Goal: Task Accomplishment & Management: Manage account settings

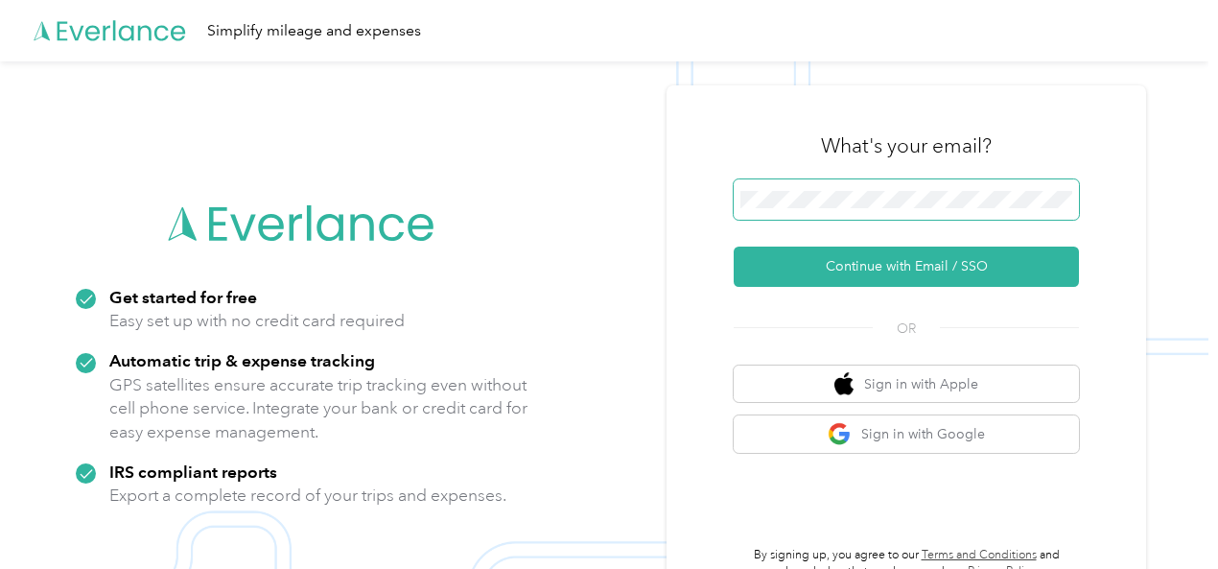
click at [870, 187] on span at bounding box center [906, 199] width 345 height 40
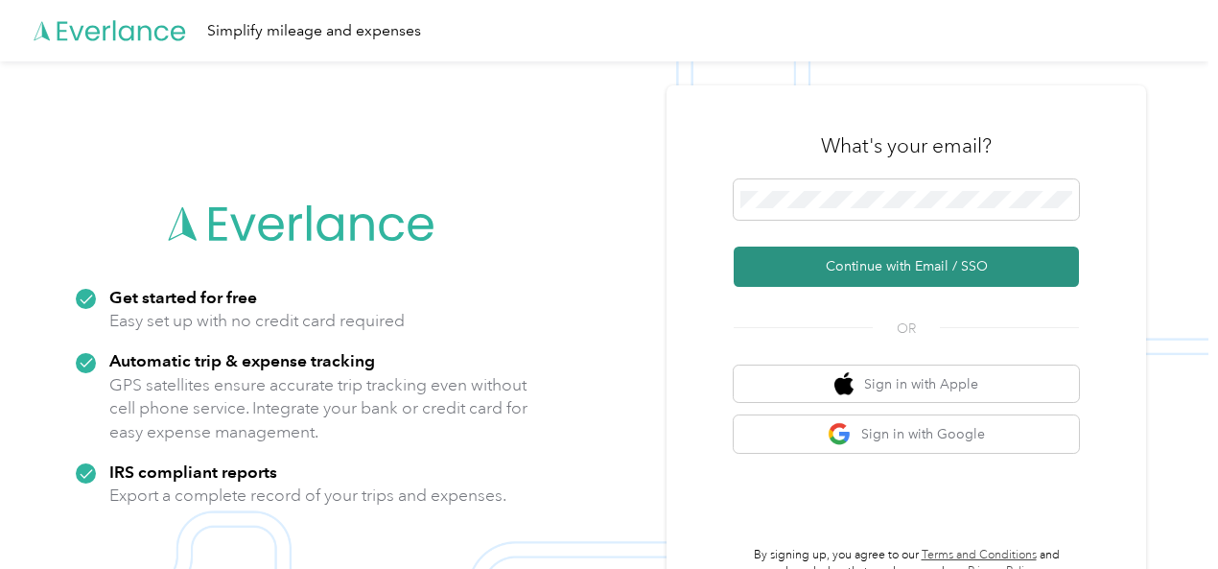
click at [894, 264] on button "Continue with Email / SSO" at bounding box center [906, 266] width 345 height 40
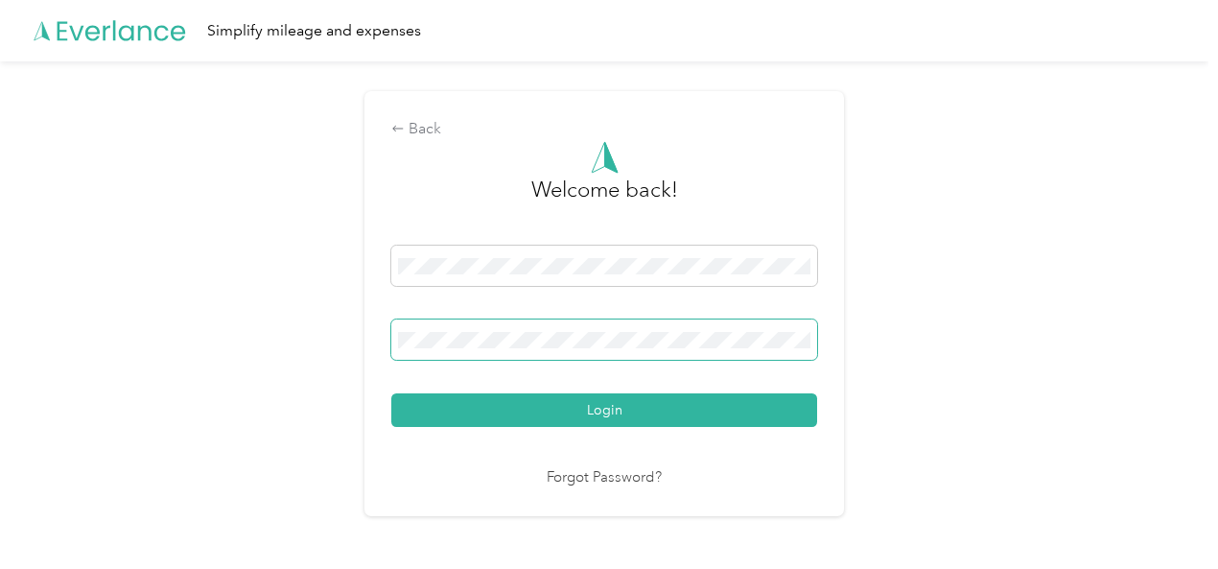
click at [391, 393] on button "Login" at bounding box center [604, 410] width 426 height 34
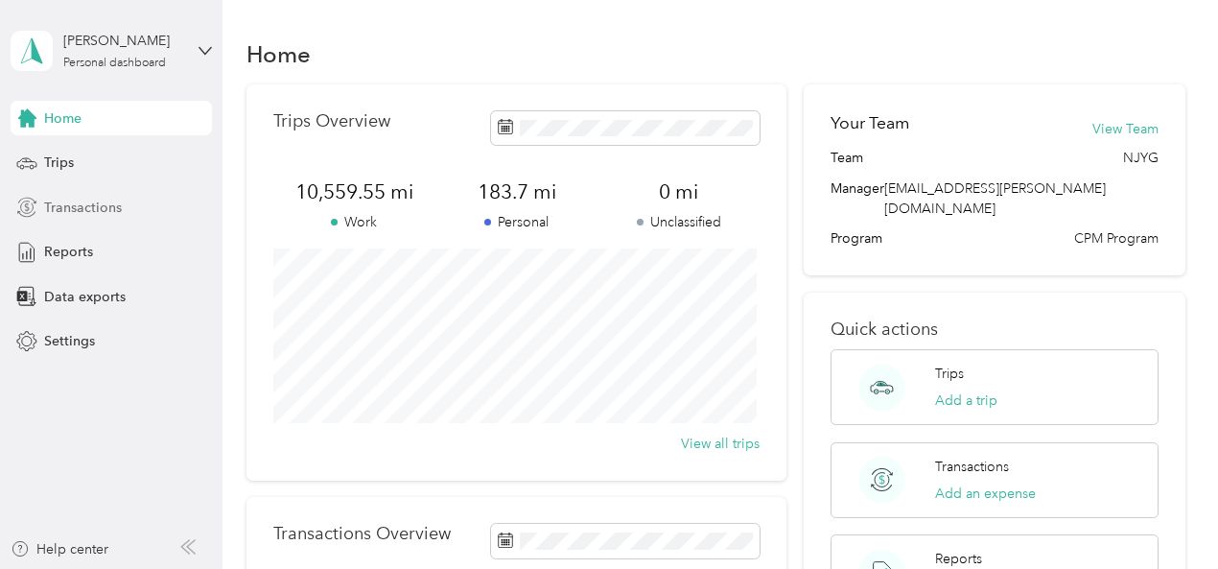
drag, startPoint x: 47, startPoint y: 160, endPoint x: 184, endPoint y: 197, distance: 141.9
click at [48, 160] on span "Trips" at bounding box center [59, 162] width 30 height 20
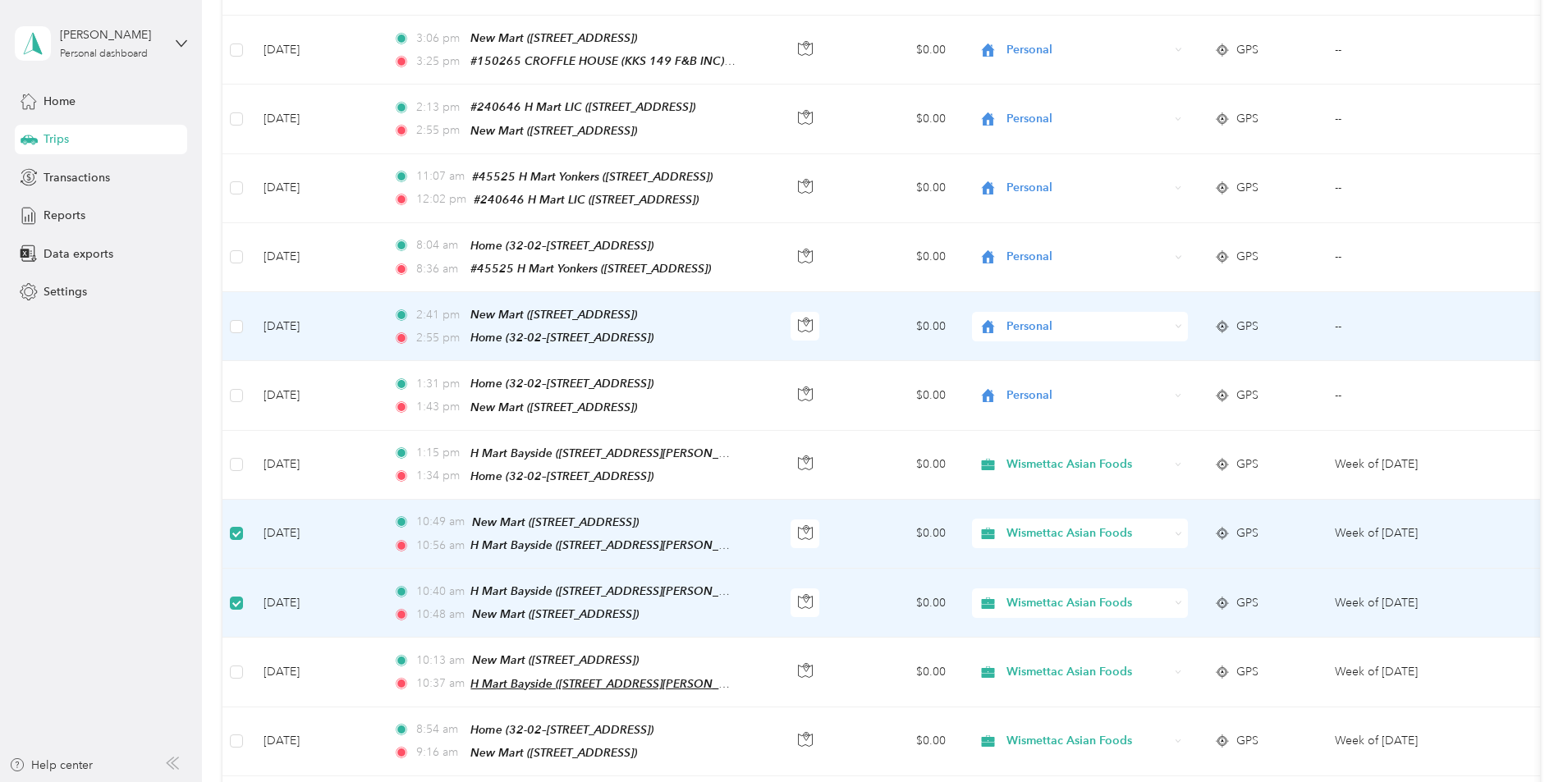
scroll to position [124, 0]
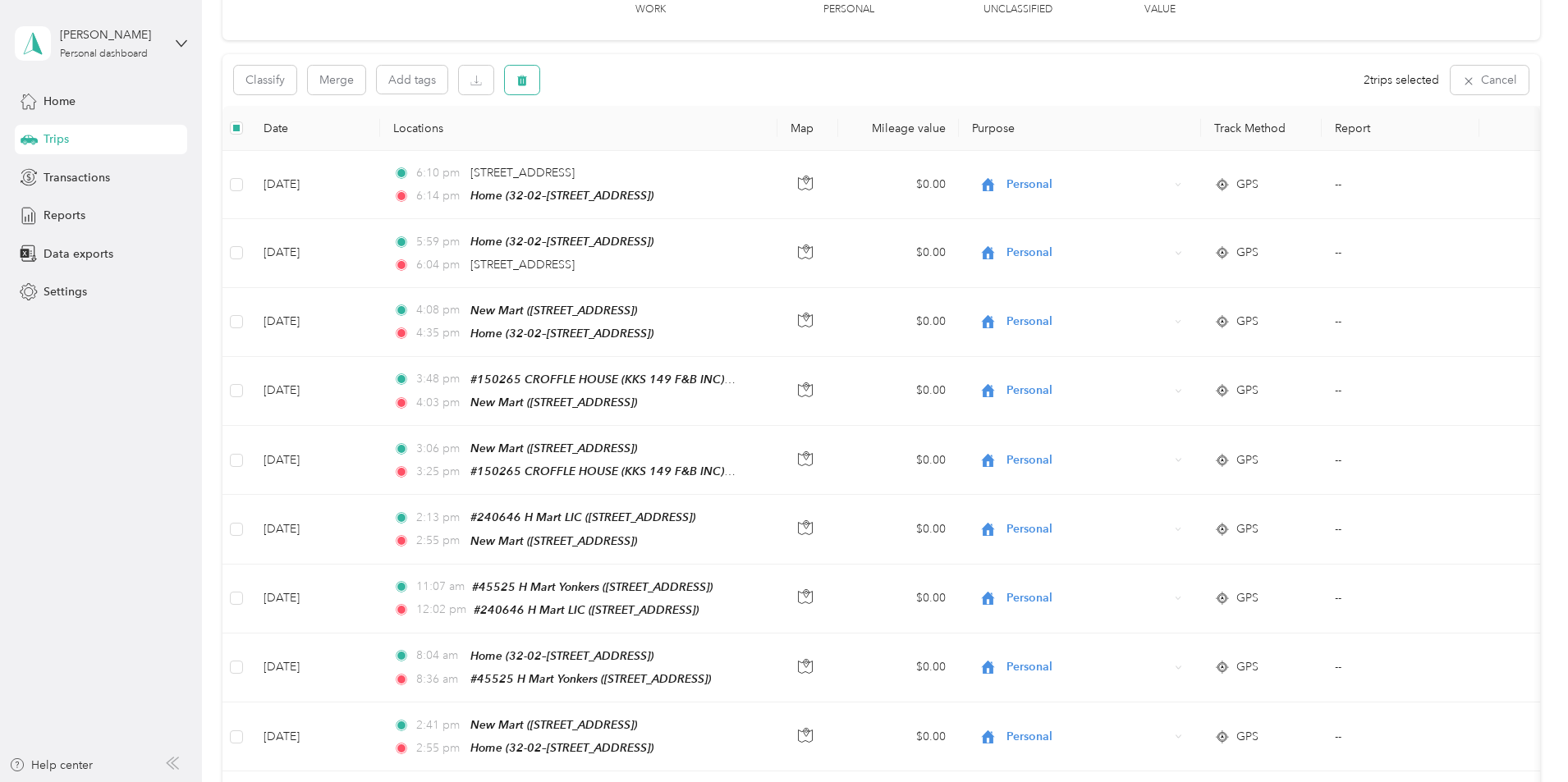
click at [527, 84] on icon "button" at bounding box center [522, 80] width 10 height 10
click at [746, 151] on button "Yes" at bounding box center [753, 148] width 32 height 27
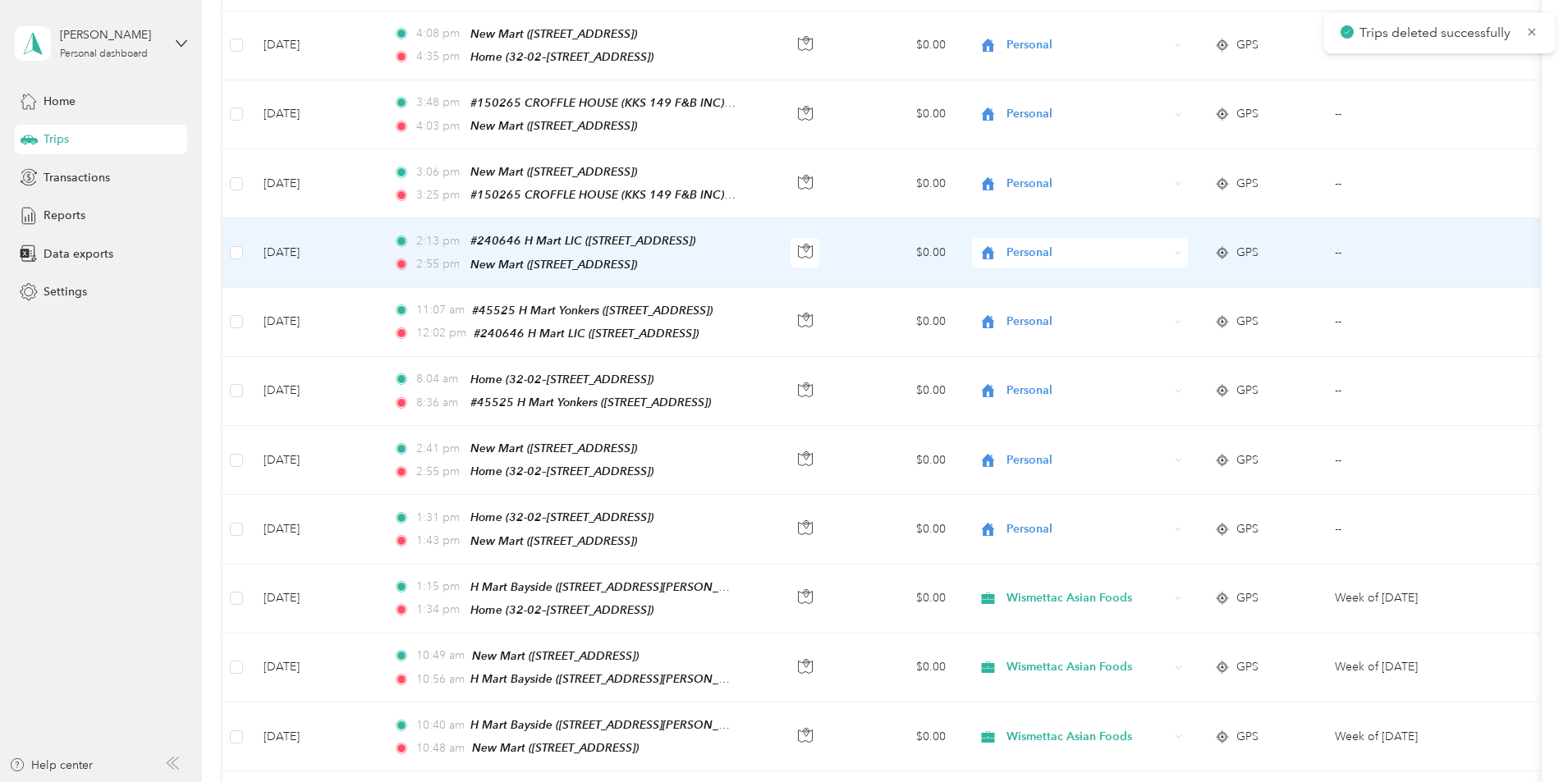
scroll to position [534, 0]
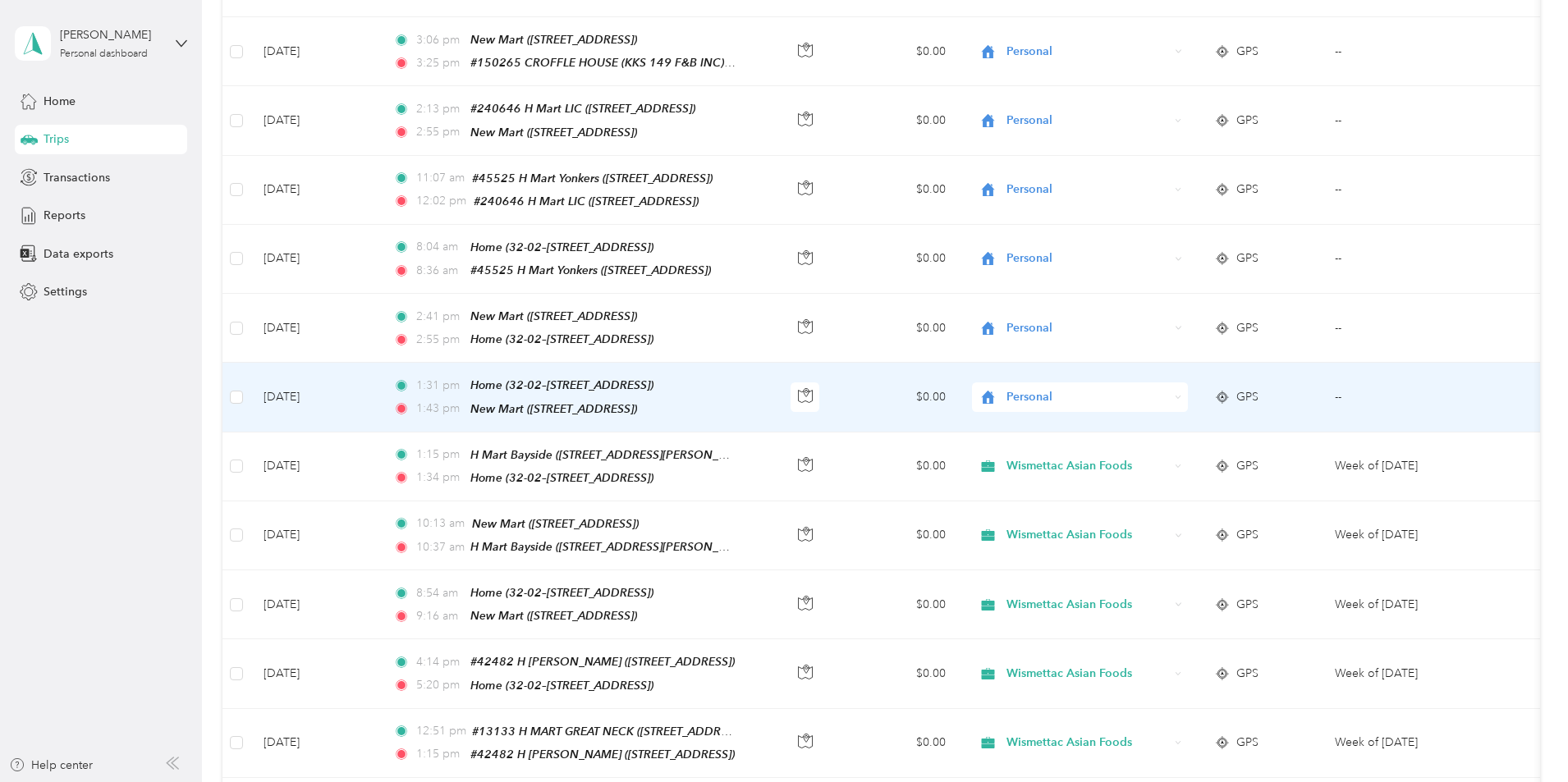
click at [1042, 388] on span "Personal" at bounding box center [1088, 397] width 163 height 18
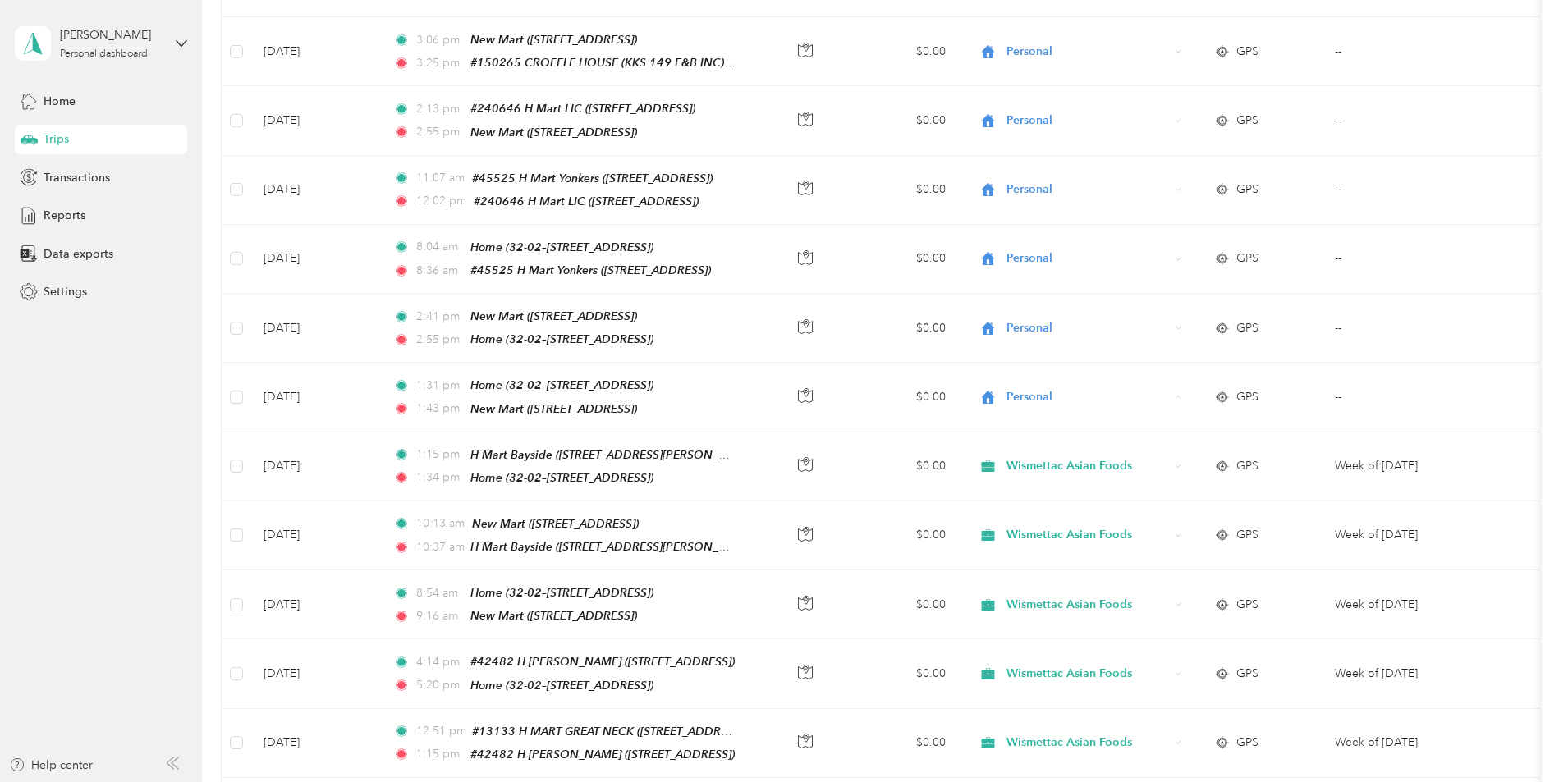
click at [269, 464] on div "10,559.55 mi Work 183.7 mi Personal 0 mi Unclassified $0 Value All purposes Fil…" at bounding box center [881, 560] width 1317 height 2046
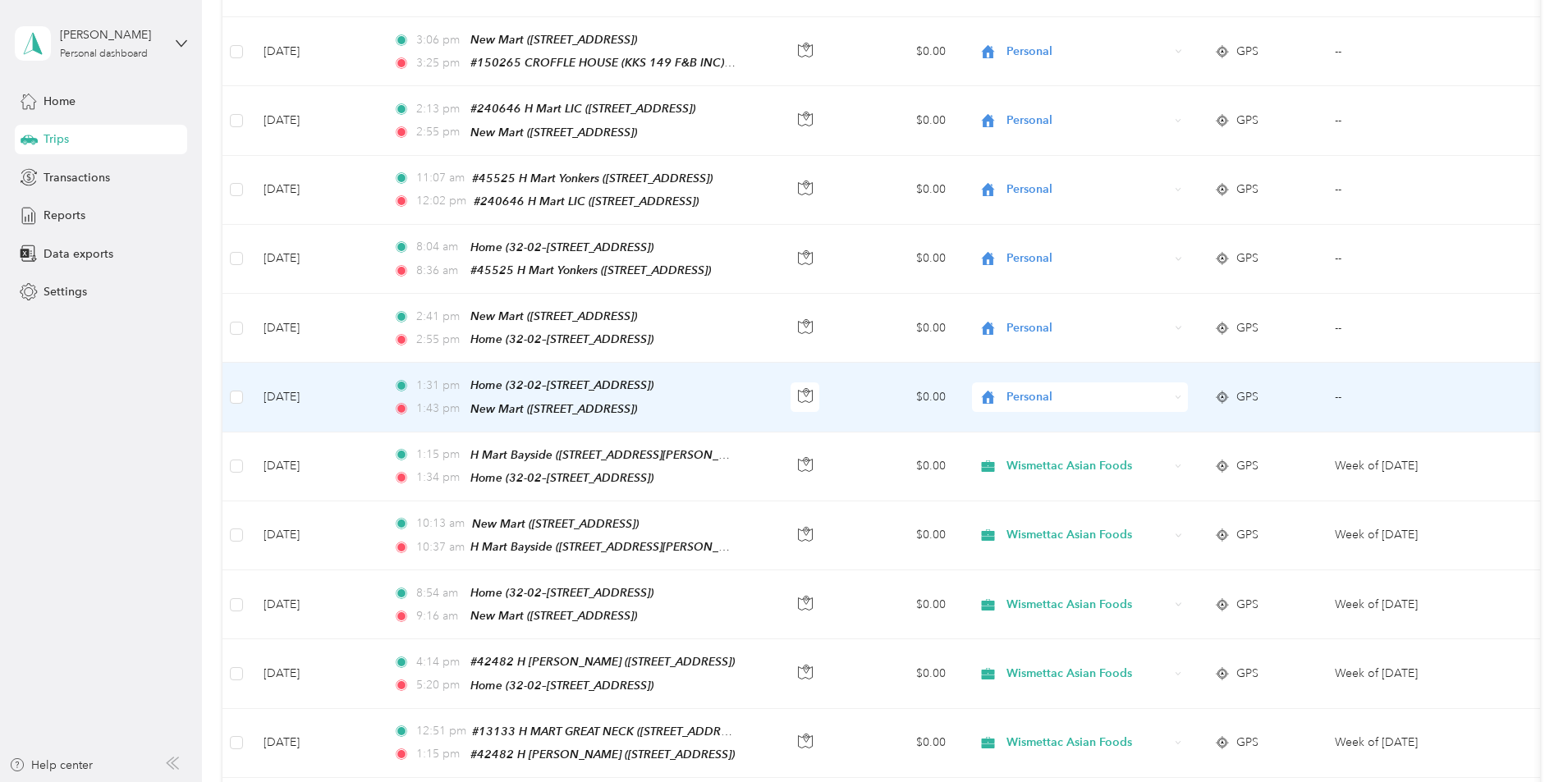
click at [1042, 388] on span "Personal" at bounding box center [1088, 397] width 163 height 18
click at [1042, 415] on span "Wismettac Asian Foods" at bounding box center [1161, 413] width 151 height 17
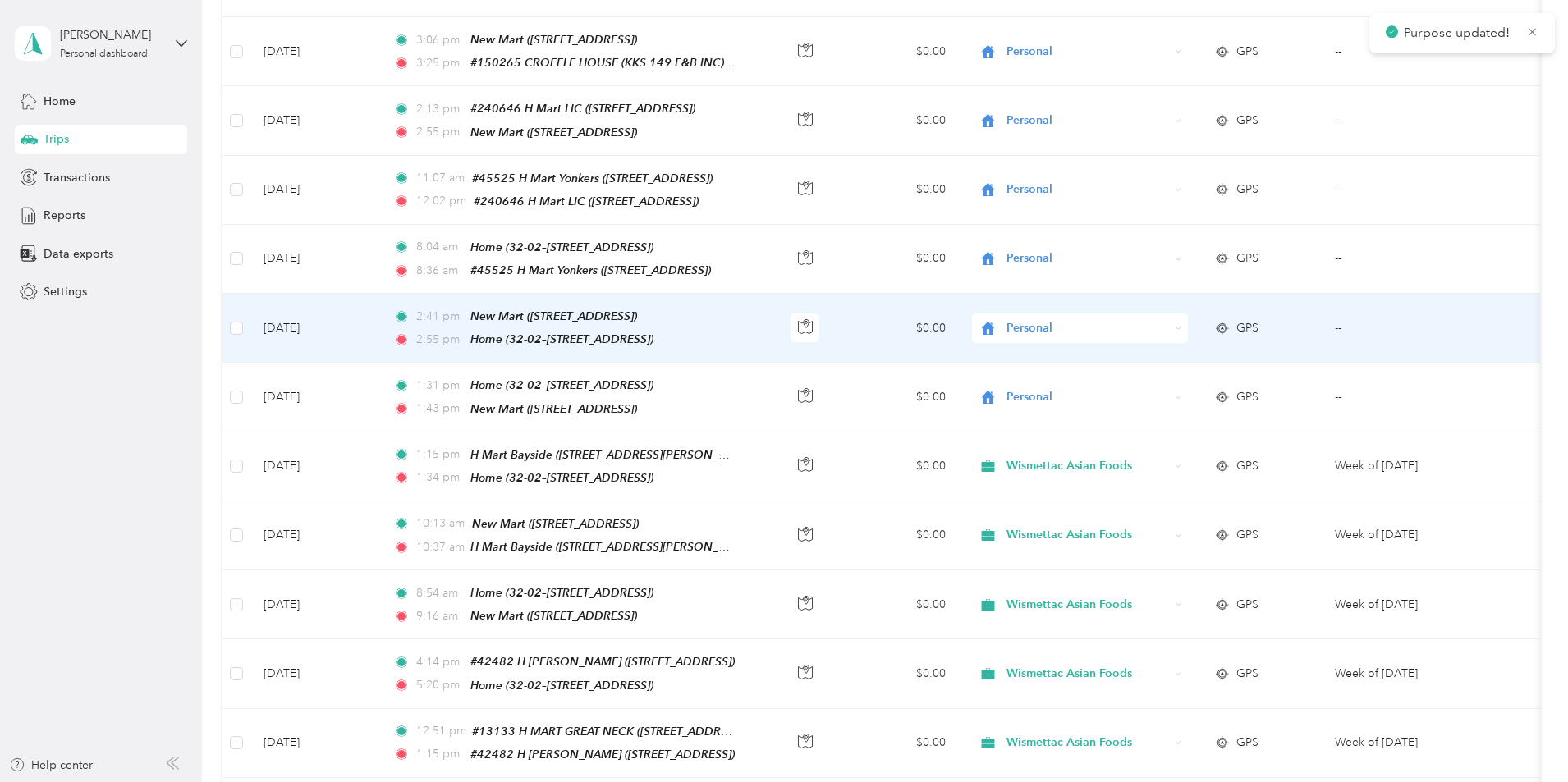
click at [1042, 319] on span "Personal" at bounding box center [1088, 328] width 163 height 18
click at [1042, 348] on span "Wismettac Asian Foods" at bounding box center [1161, 347] width 151 height 17
click at [1042, 319] on span "Personal" at bounding box center [1088, 328] width 163 height 18
click at [1042, 345] on span "Wismettac Asian Foods" at bounding box center [1161, 347] width 151 height 17
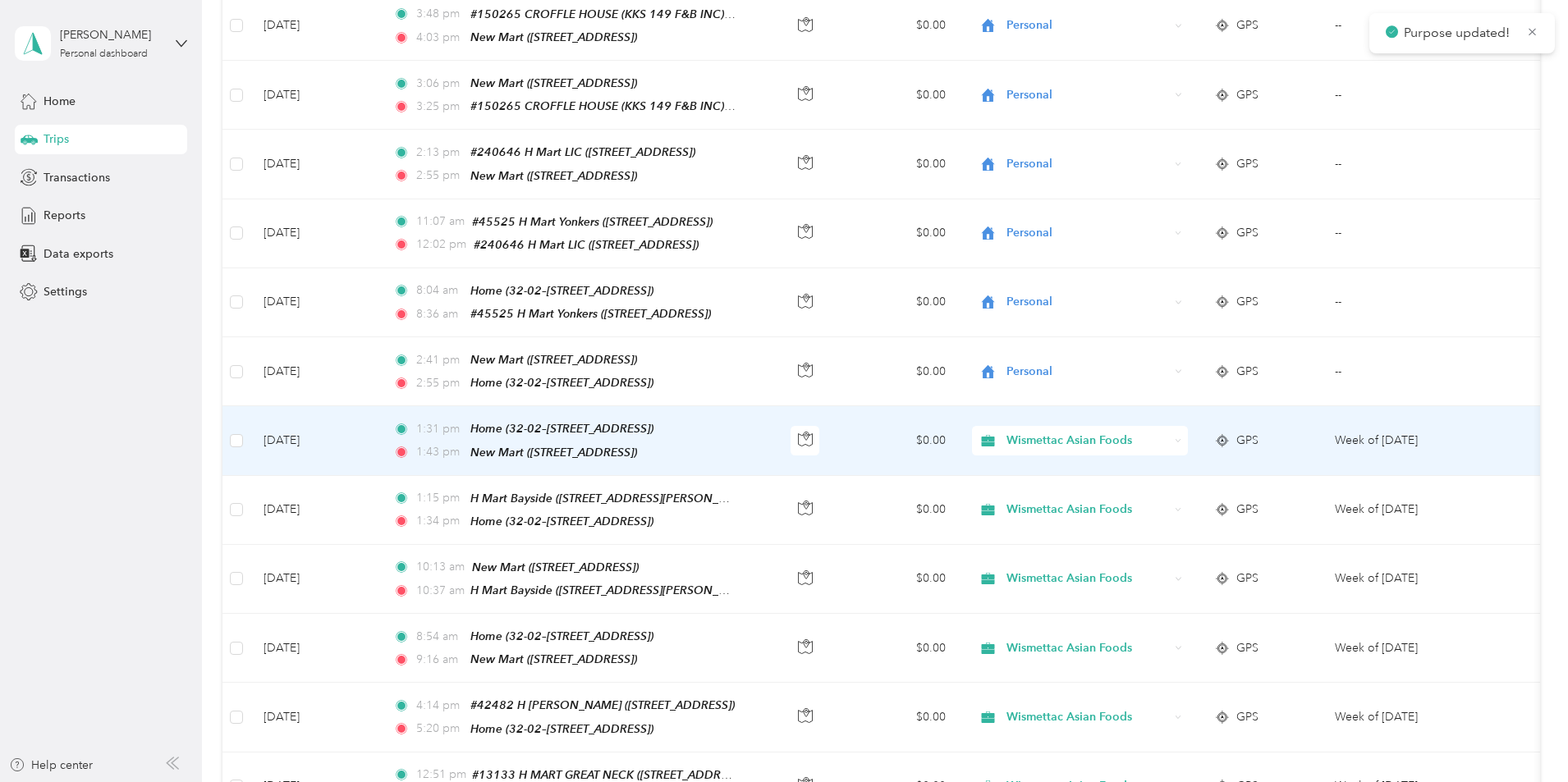
scroll to position [452, 0]
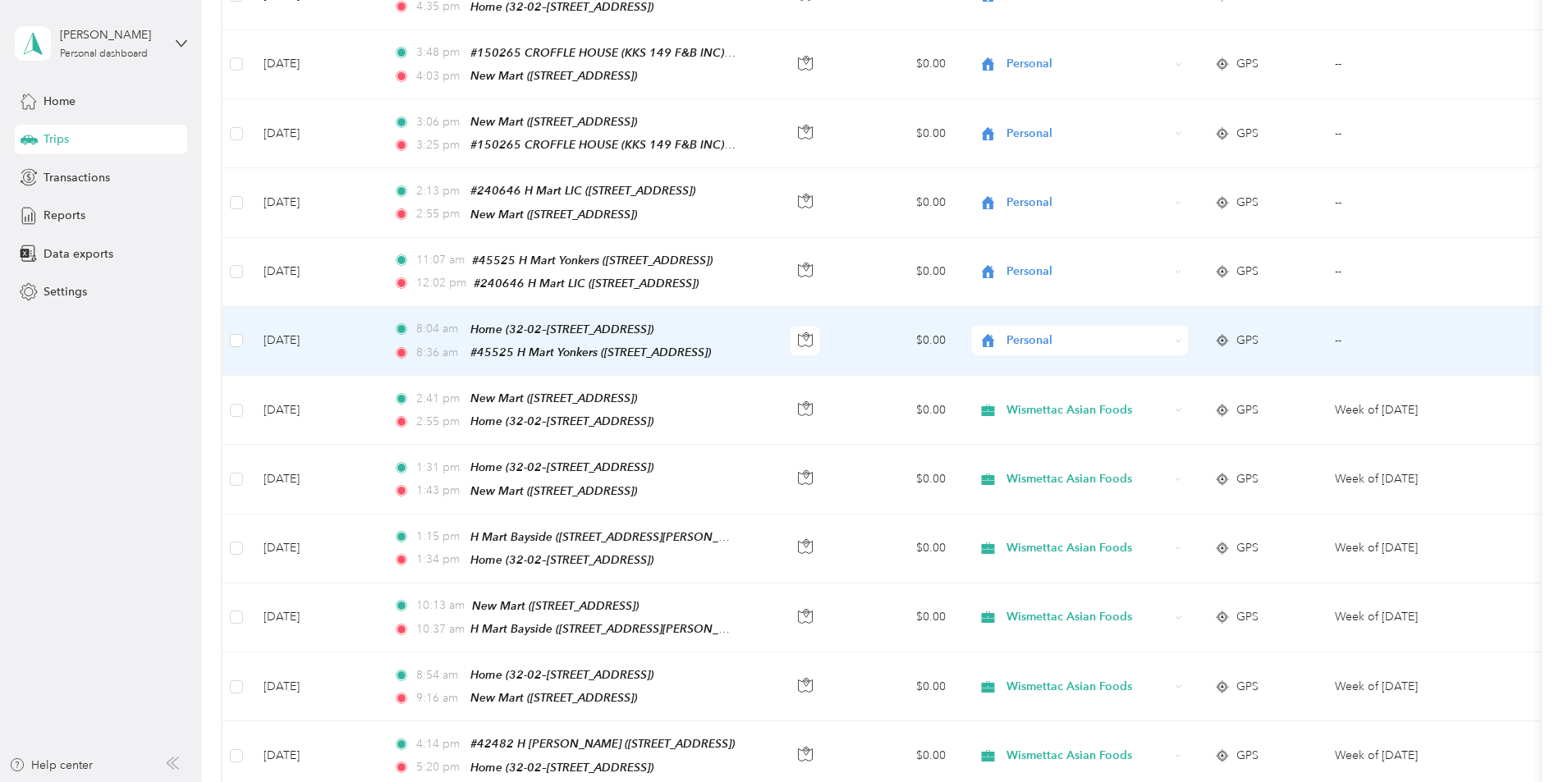
click at [1042, 331] on span "Personal" at bounding box center [1088, 340] width 163 height 18
click at [1042, 358] on span "Wismettac Asian Foods" at bounding box center [1161, 360] width 151 height 17
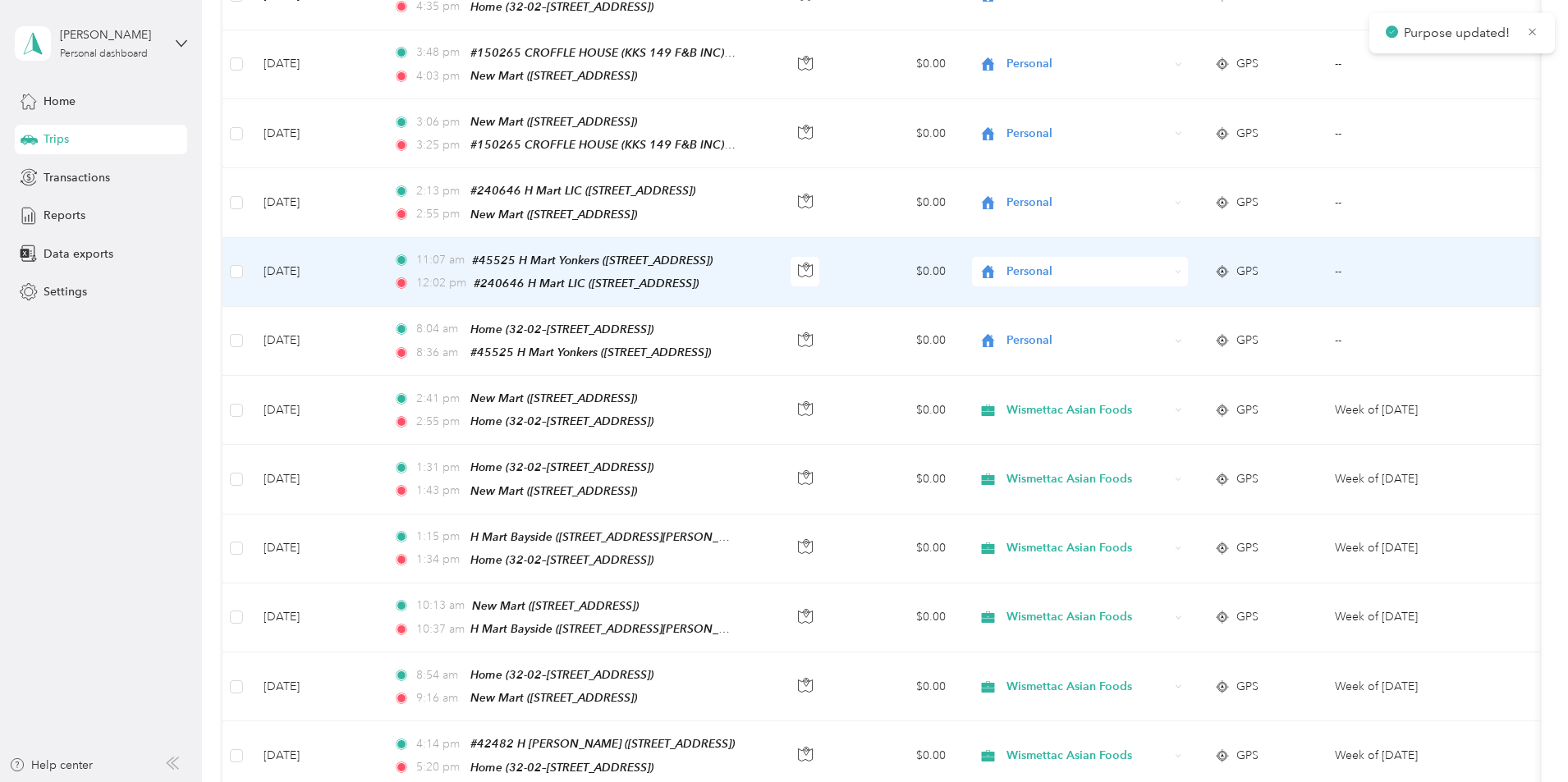
click at [1042, 265] on span "Personal" at bounding box center [1088, 271] width 163 height 18
click at [1042, 290] on span "Wismettac Asian Foods" at bounding box center [1161, 292] width 151 height 17
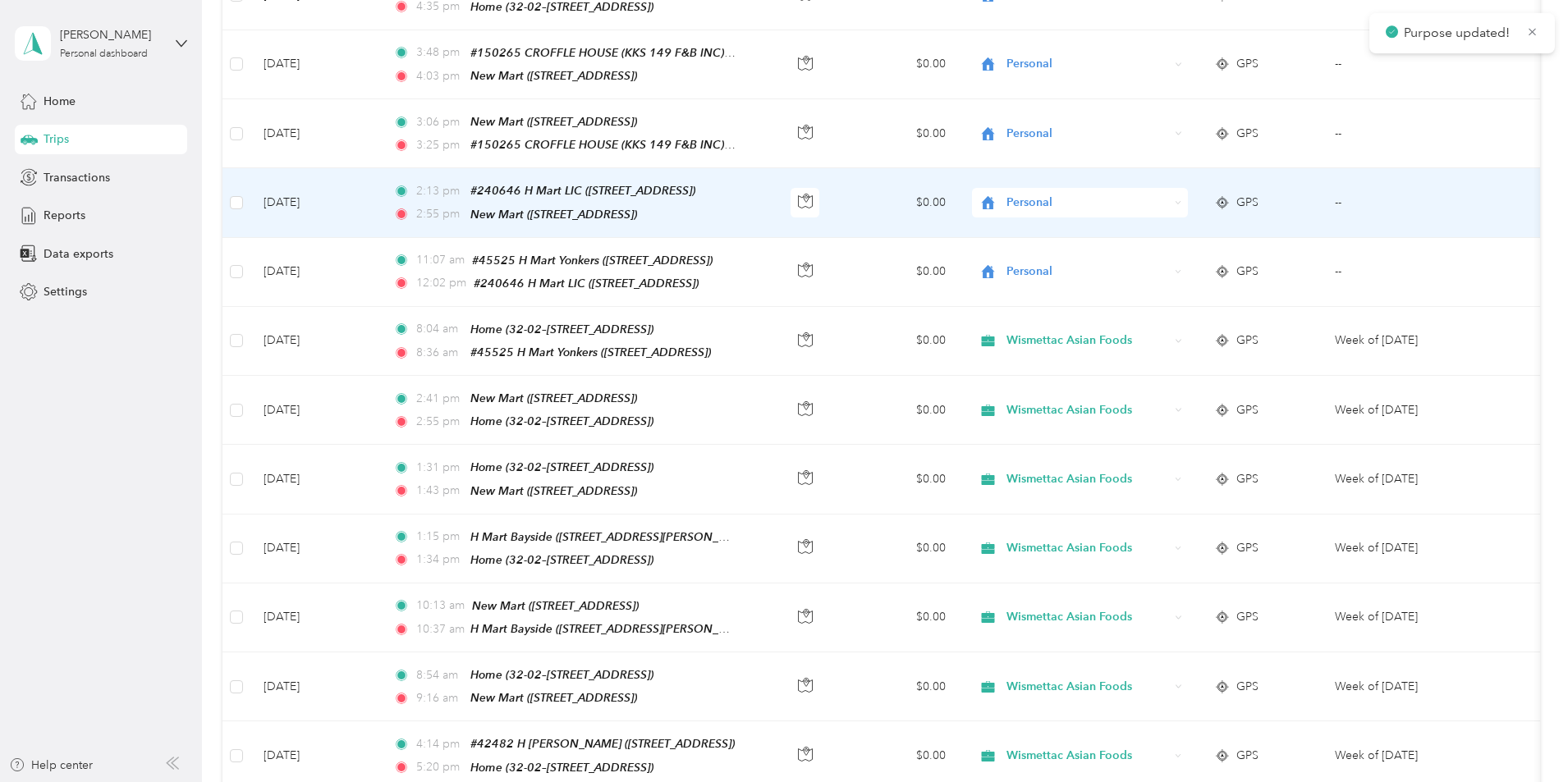
click at [1042, 193] on span "Personal" at bounding box center [1088, 202] width 163 height 18
click at [1042, 226] on span "Wismettac Asian Foods" at bounding box center [1161, 226] width 151 height 17
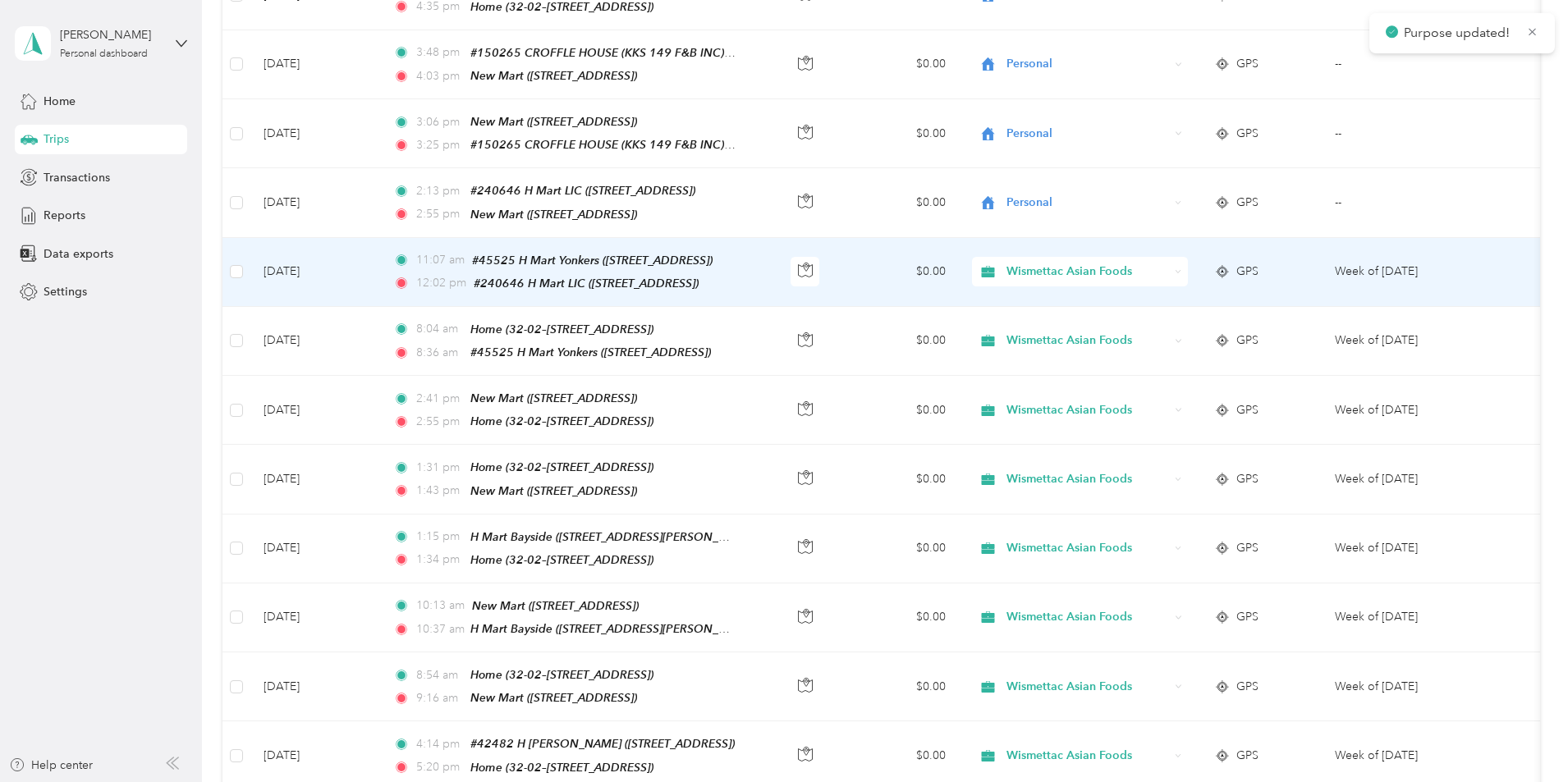
scroll to position [370, 0]
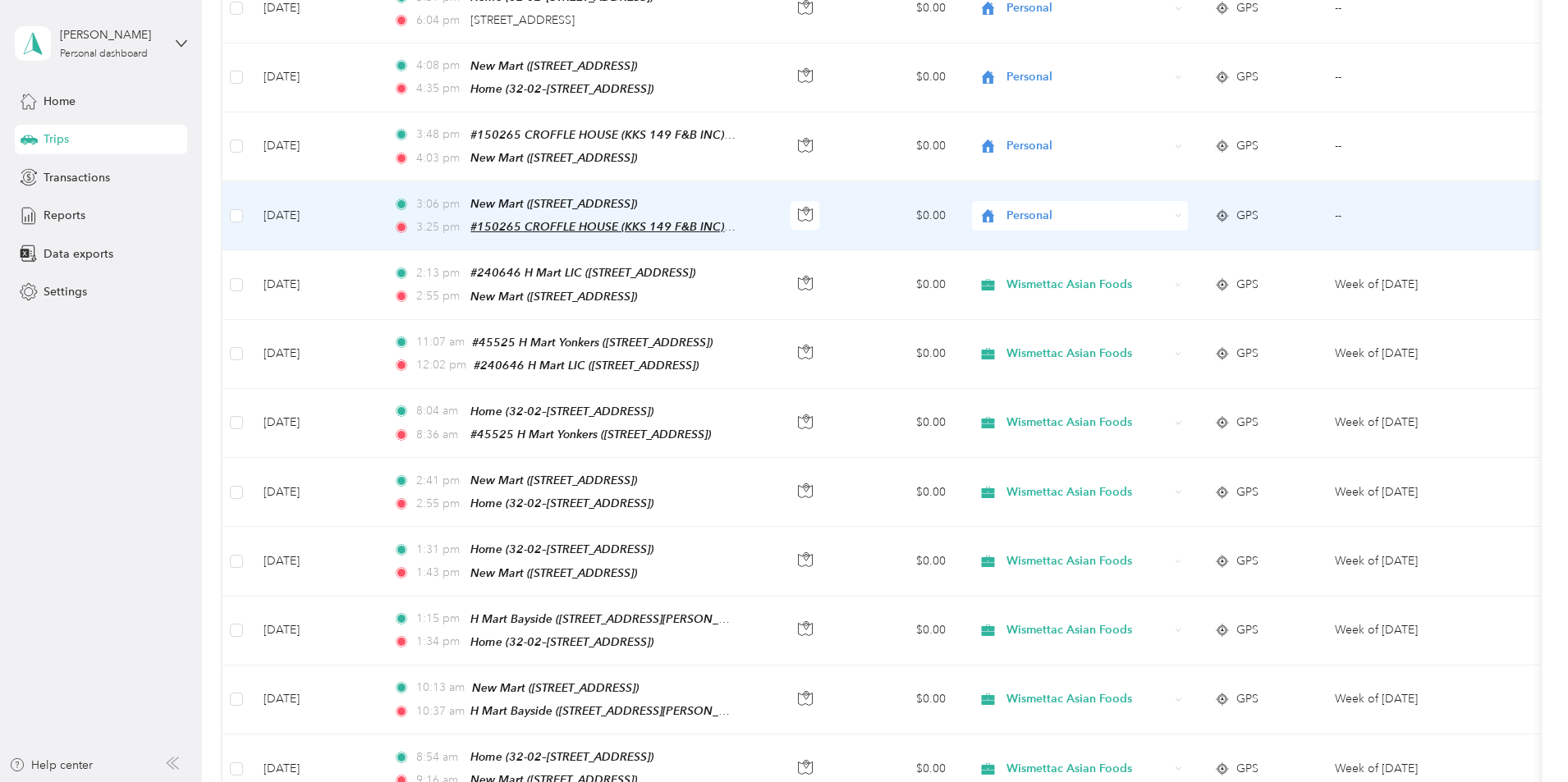
click at [616, 220] on span "#150265 CROFFLE HOUSE (KKS 149 F&B INC) ([STREET_ADDRESS])" at bounding box center [653, 227] width 367 height 14
click at [633, 178] on button "Edit Place" at bounding box center [626, 181] width 93 height 29
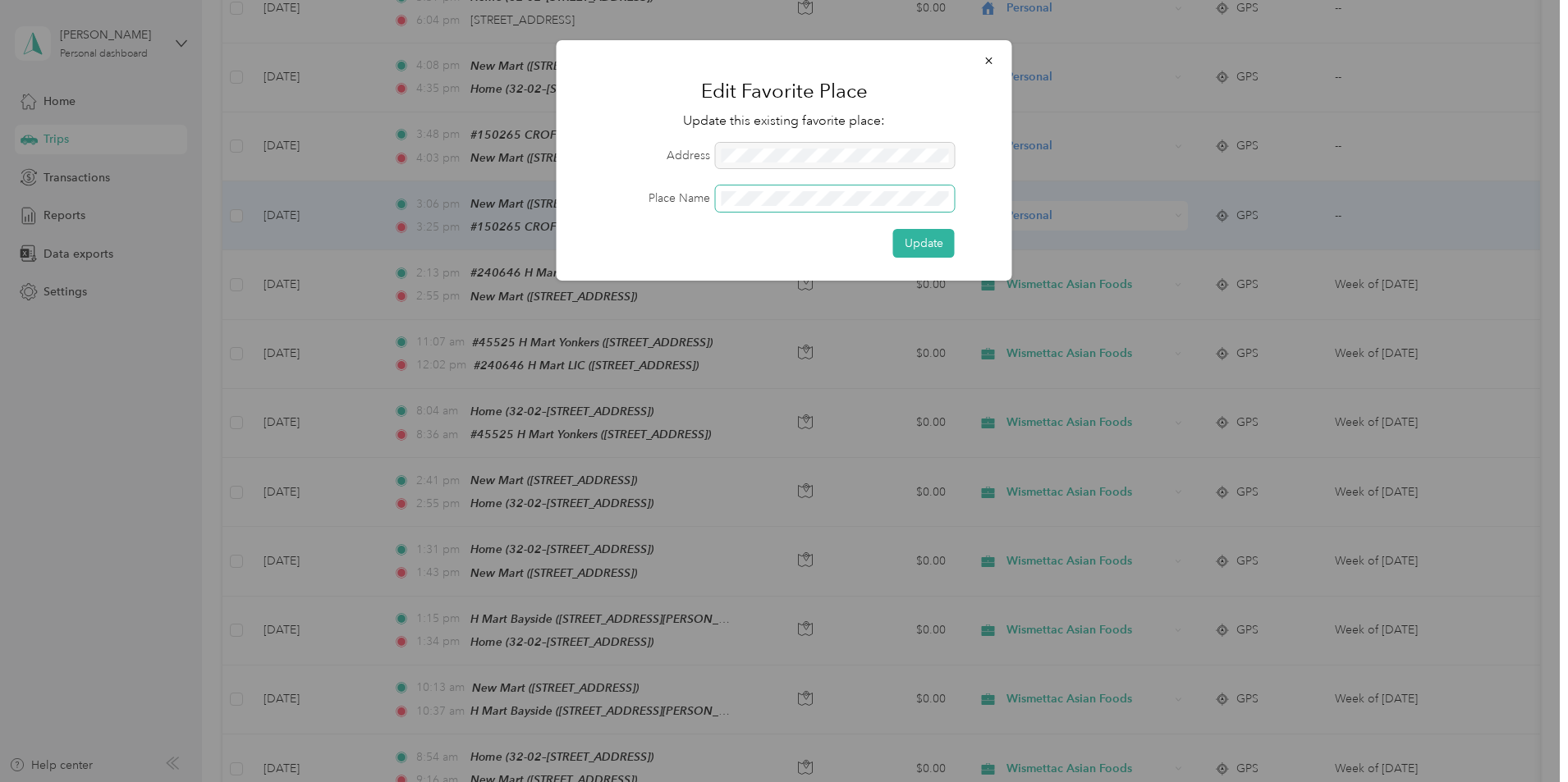
scroll to position [0, 15]
click at [985, 201] on div "Place Name" at bounding box center [784, 198] width 410 height 27
click at [934, 244] on button "Update" at bounding box center [924, 244] width 62 height 29
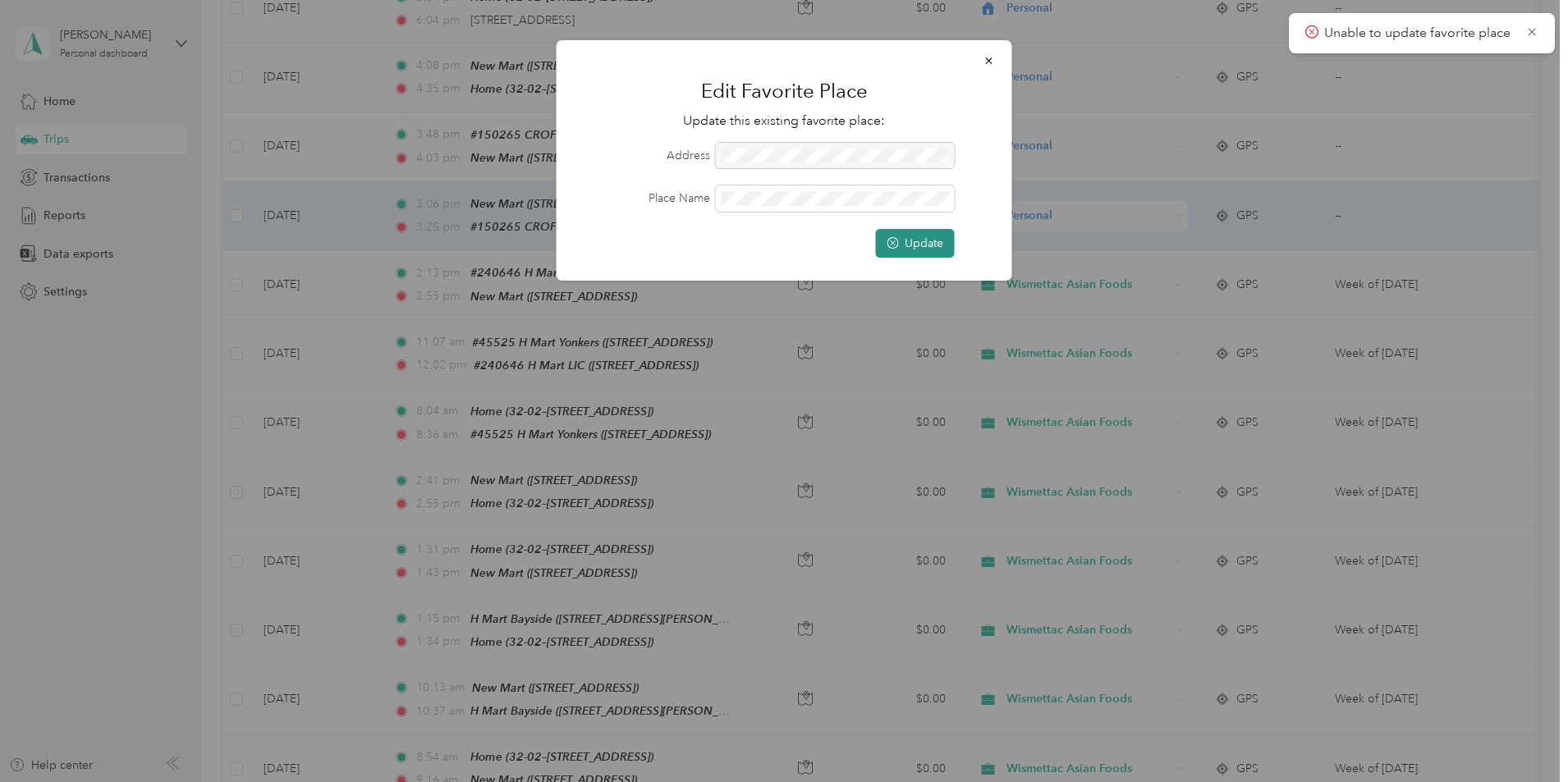
click at [912, 241] on button "Update" at bounding box center [915, 244] width 79 height 29
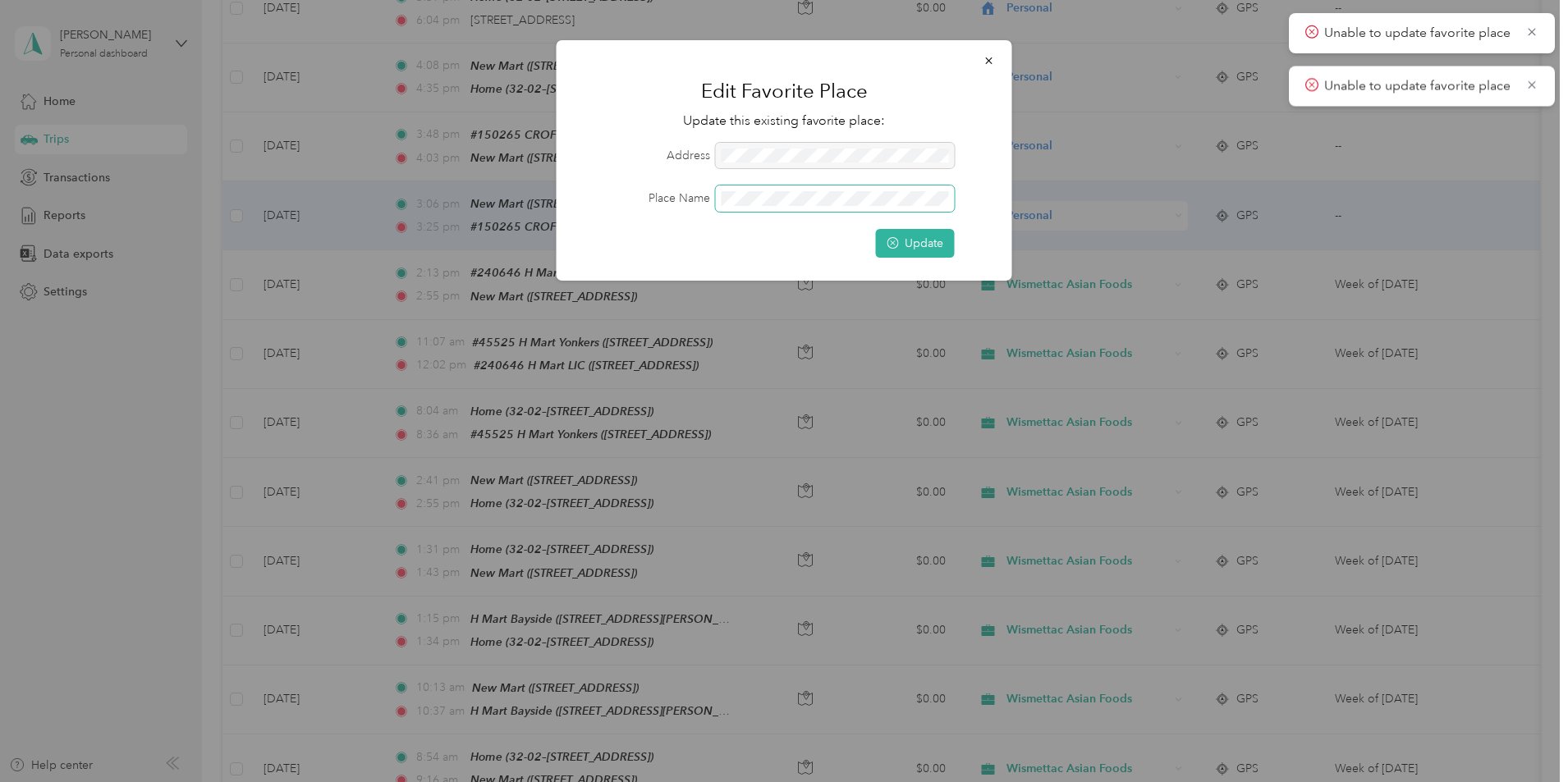
click at [693, 199] on div "Place Name" at bounding box center [784, 198] width 410 height 27
click at [924, 241] on button "Update" at bounding box center [915, 244] width 79 height 29
click at [992, 58] on icon "button" at bounding box center [989, 60] width 11 height 11
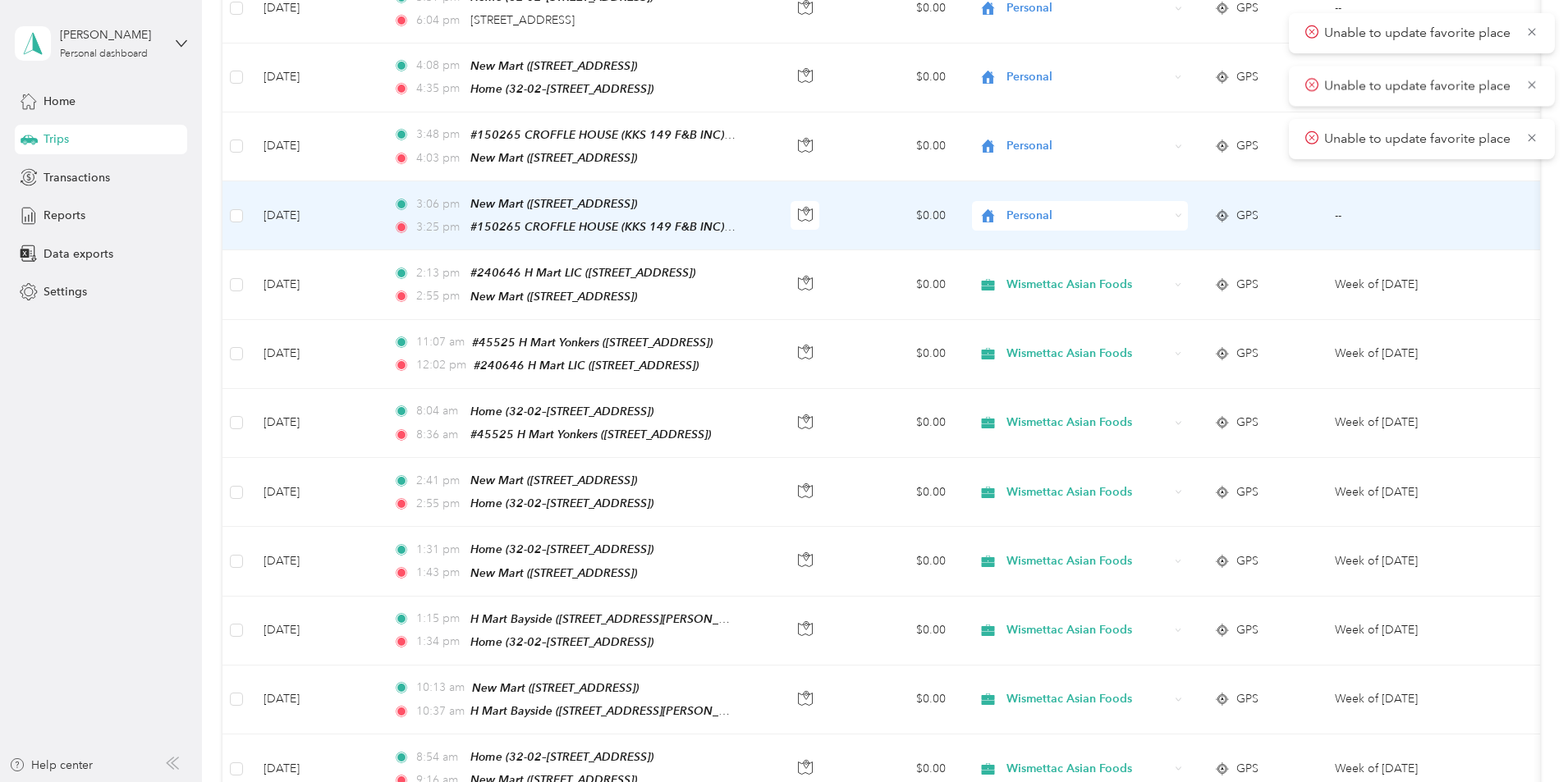
click at [1042, 212] on span "Personal" at bounding box center [1088, 216] width 163 height 18
click at [1042, 243] on span "Wismettac Asian Foods" at bounding box center [1161, 238] width 151 height 17
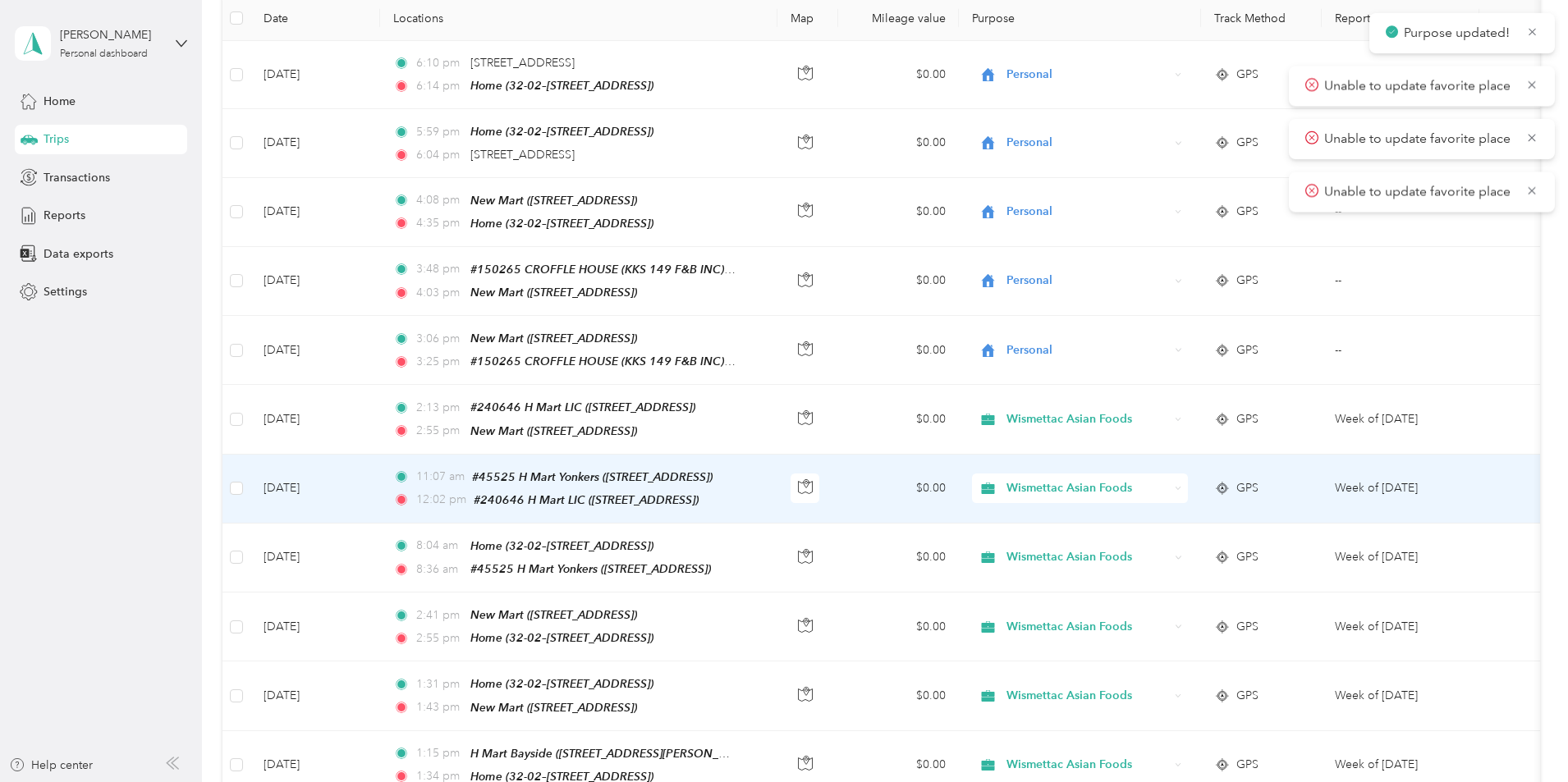
scroll to position [206, 0]
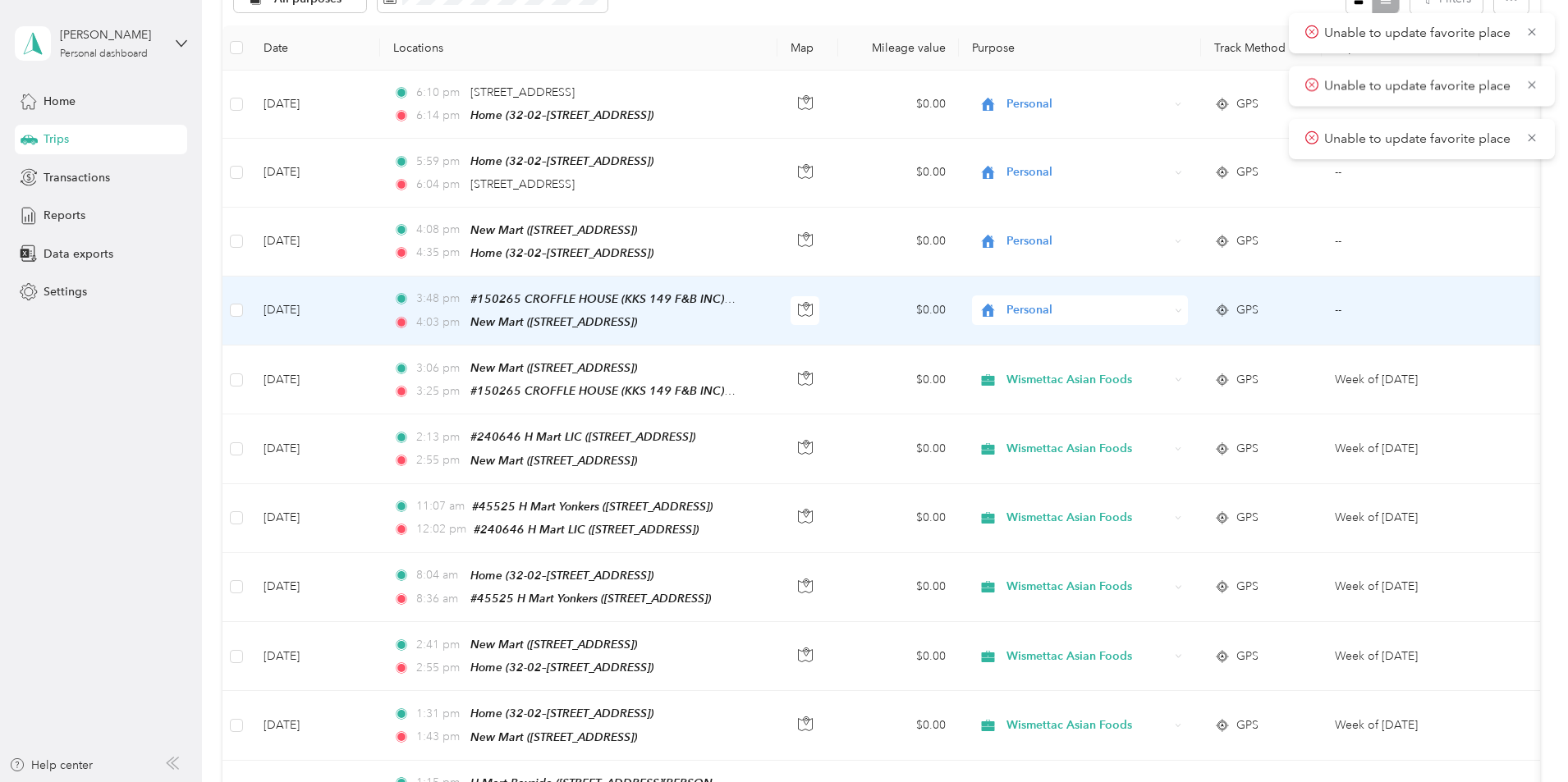
click at [1042, 307] on span "Personal" at bounding box center [1088, 310] width 163 height 18
click at [1042, 335] on span "Wismettac Asian Foods" at bounding box center [1161, 334] width 151 height 17
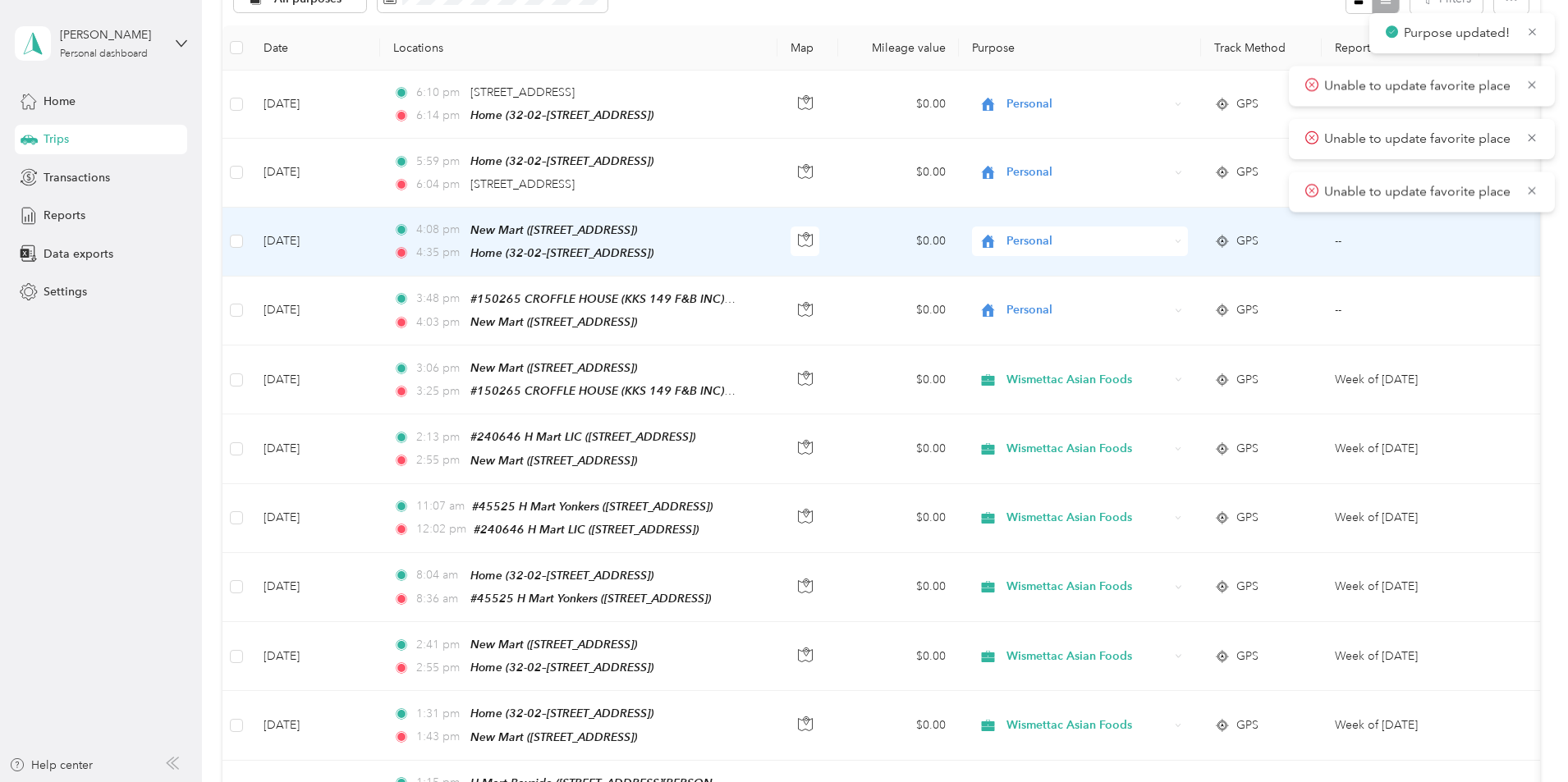
click at [1042, 236] on span "Personal" at bounding box center [1088, 240] width 163 height 18
click at [1042, 265] on span "Wismettac Asian Foods" at bounding box center [1161, 270] width 151 height 17
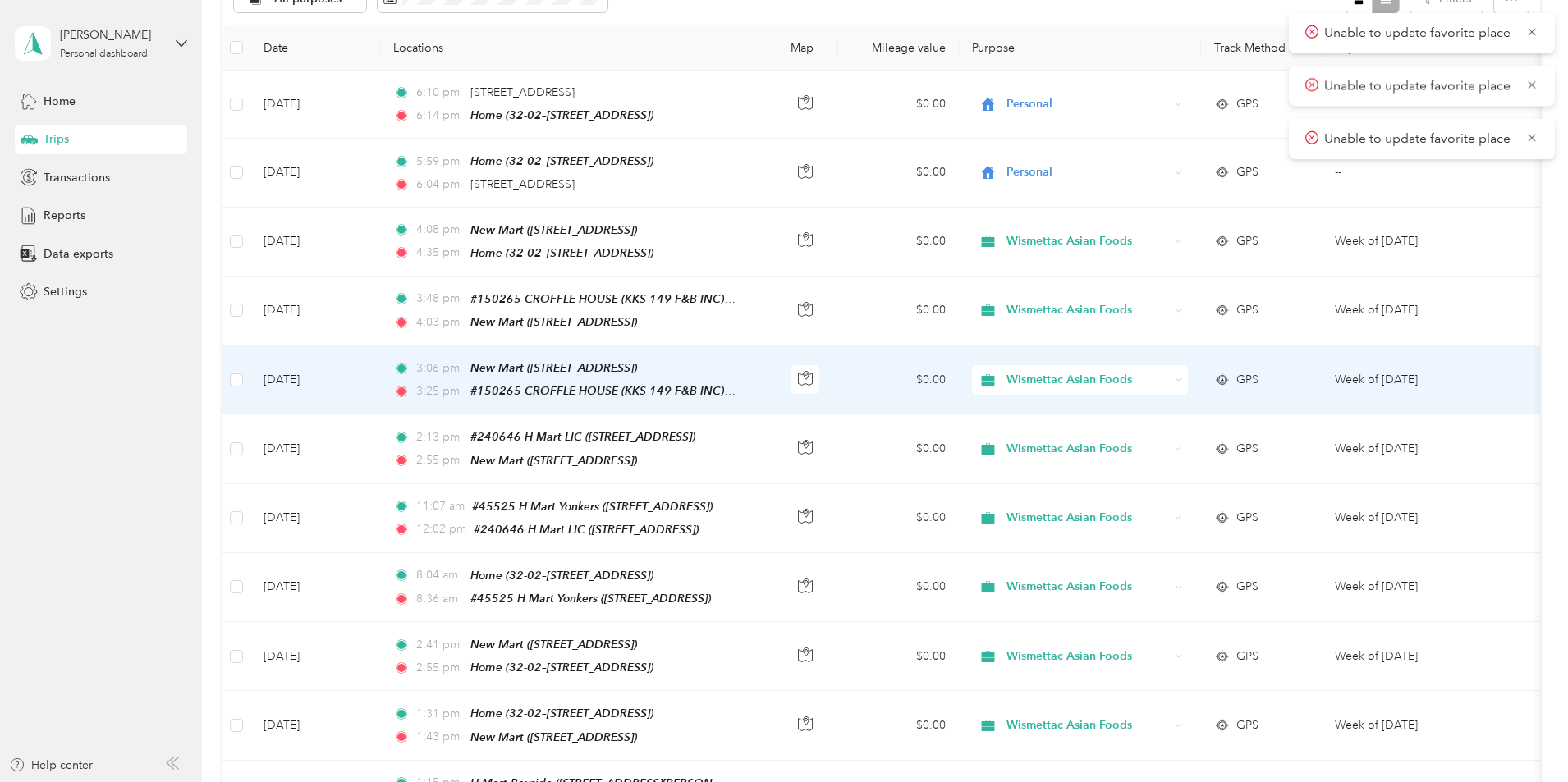
click at [638, 385] on span "#150265 CROFFLE HOUSE (KKS 149 F&B INC) ([STREET_ADDRESS])" at bounding box center [653, 391] width 367 height 14
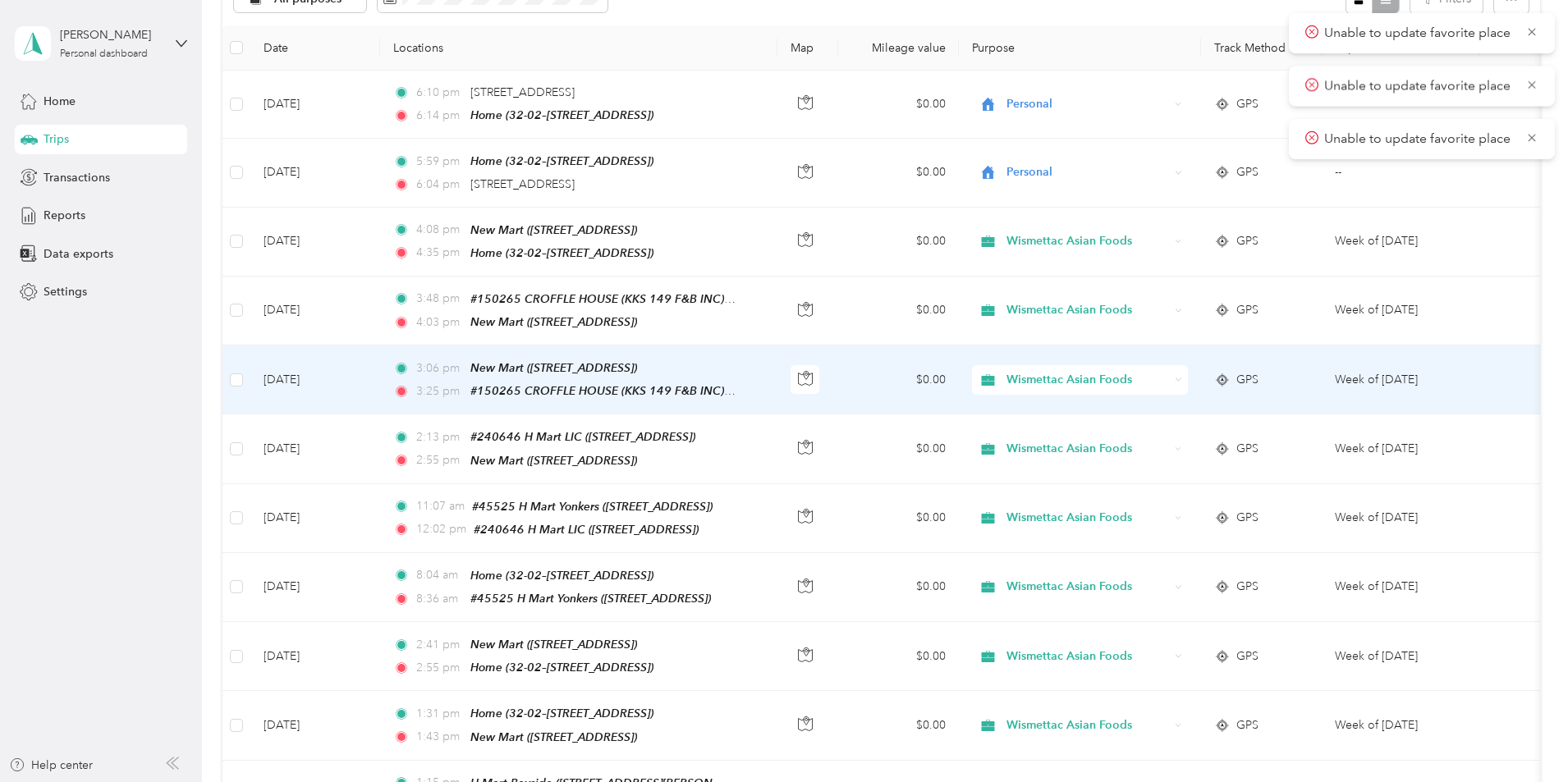
click at [380, 373] on td "[DATE]" at bounding box center [315, 380] width 130 height 69
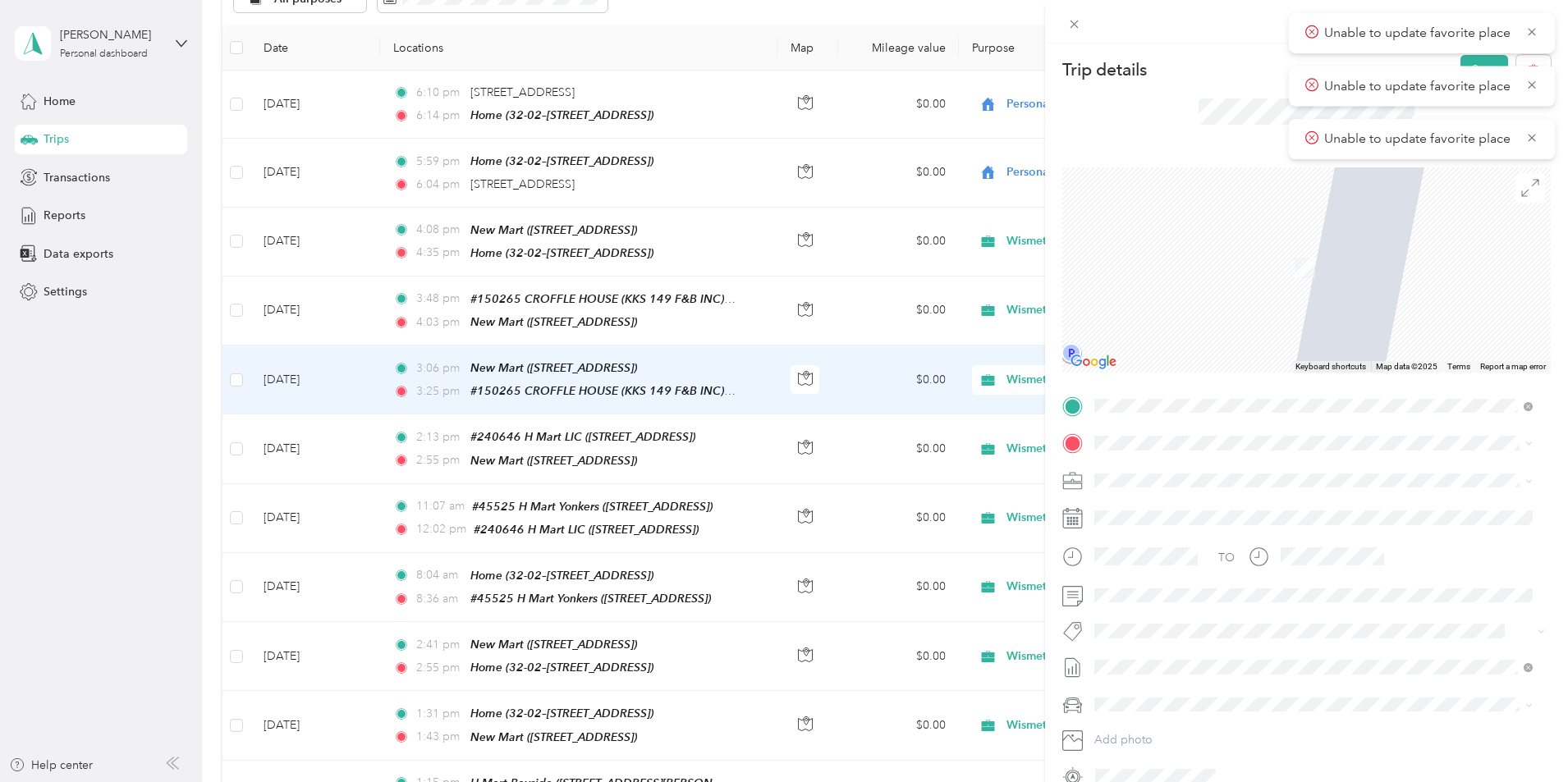
click at [1042, 486] on span "[STREET_ADDRESS][US_STATE]" at bounding box center [1208, 500] width 164 height 15
click at [1042, 444] on span at bounding box center [1525, 442] width 13 height 11
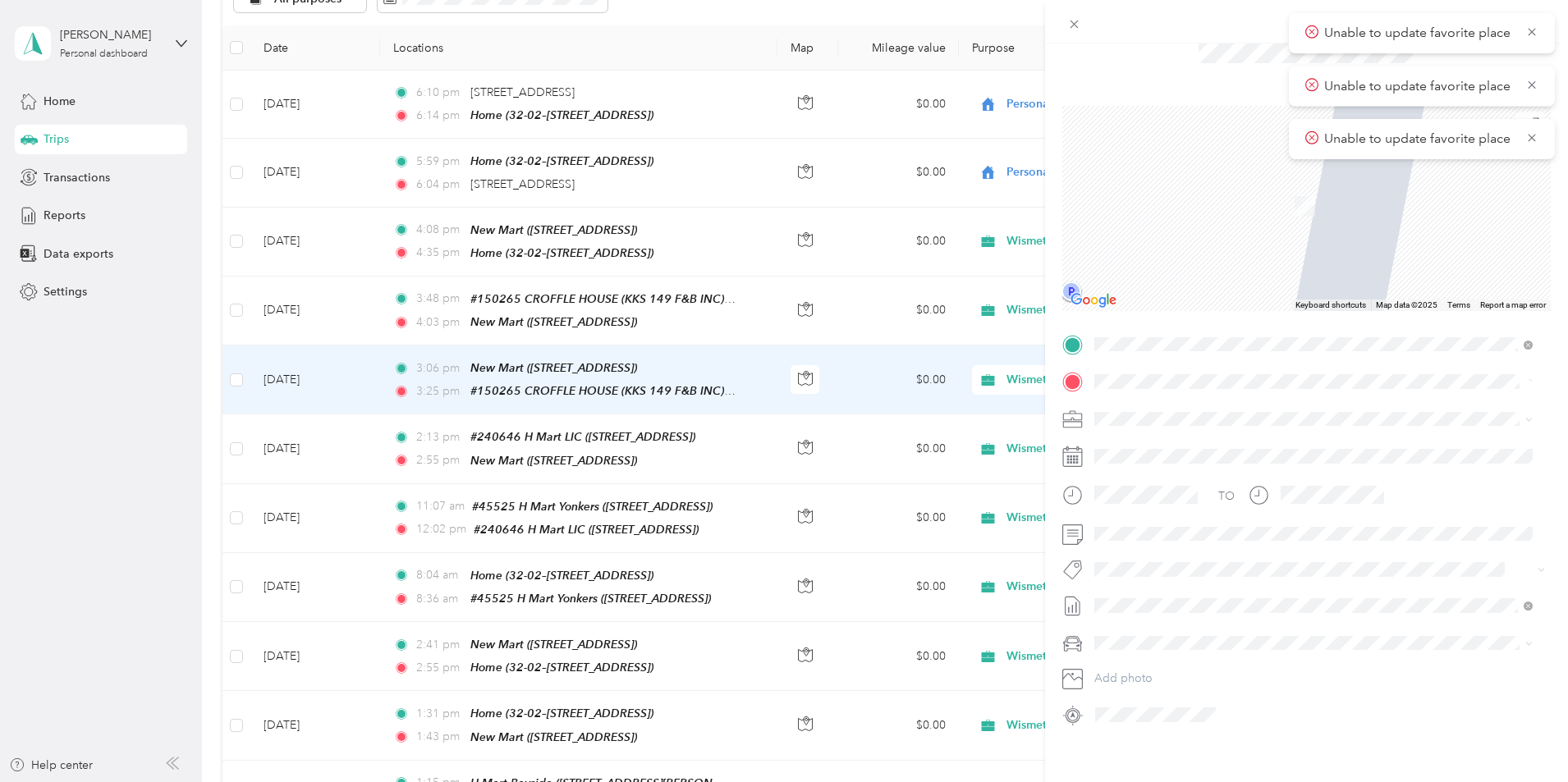
scroll to position [80, 0]
click at [1042, 430] on span "[STREET_ADDRESS][US_STATE]" at bounding box center [1208, 422] width 164 height 15
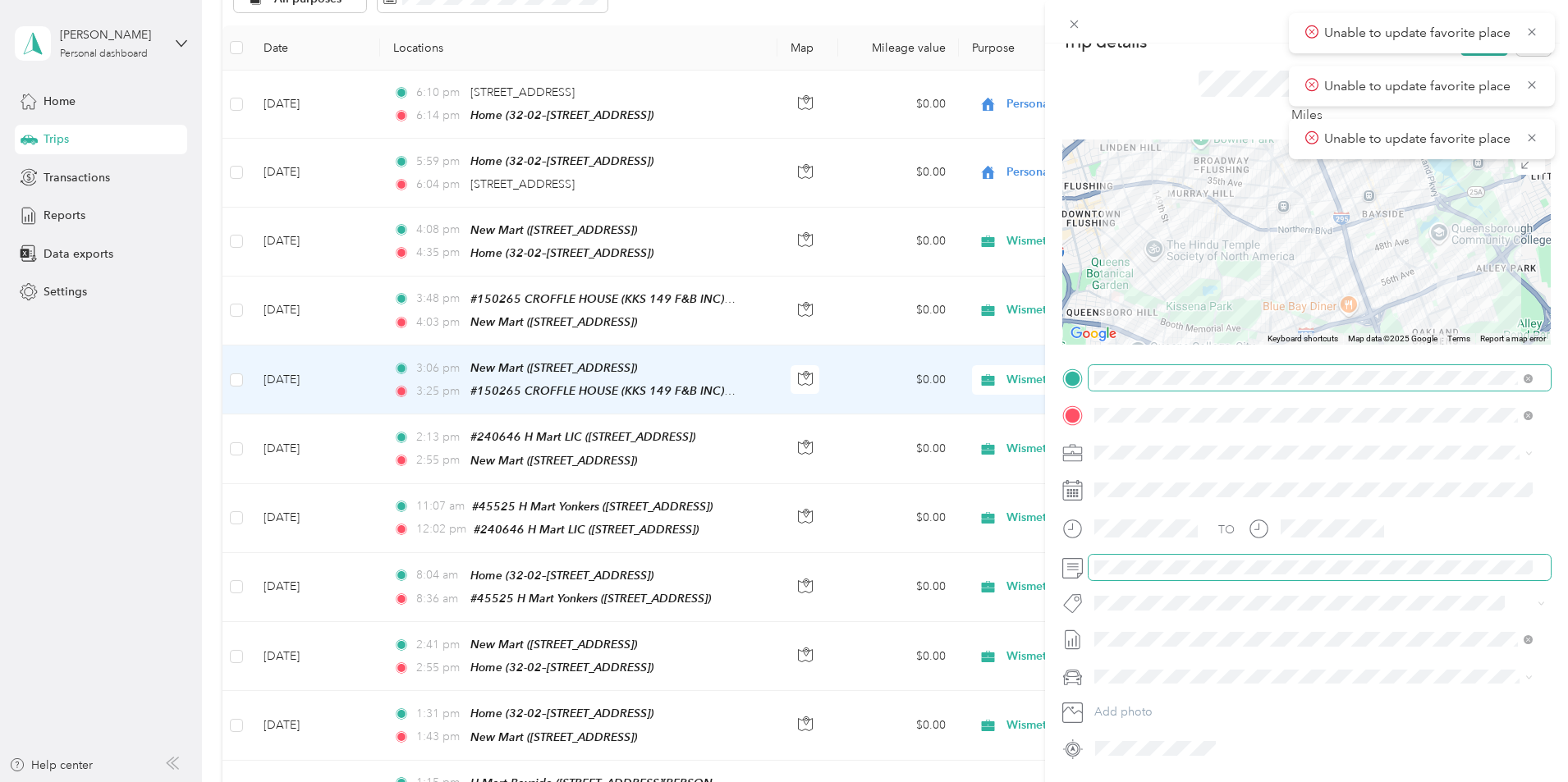
scroll to position [0, 0]
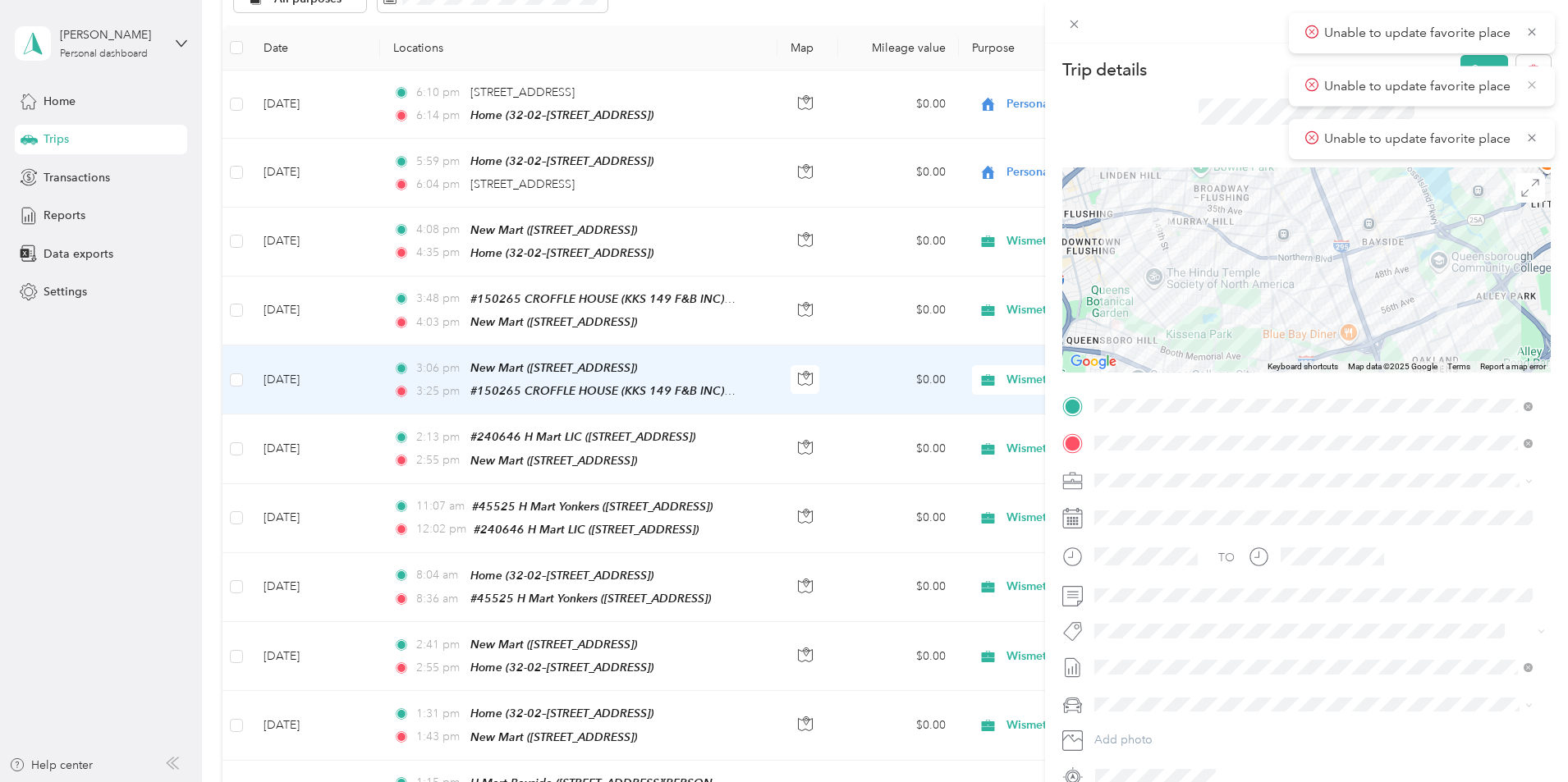
click at [1042, 82] on icon at bounding box center [1531, 84] width 13 height 15
click at [1042, 85] on icon at bounding box center [1531, 84] width 13 height 15
click at [1042, 29] on icon at bounding box center [1531, 32] width 13 height 15
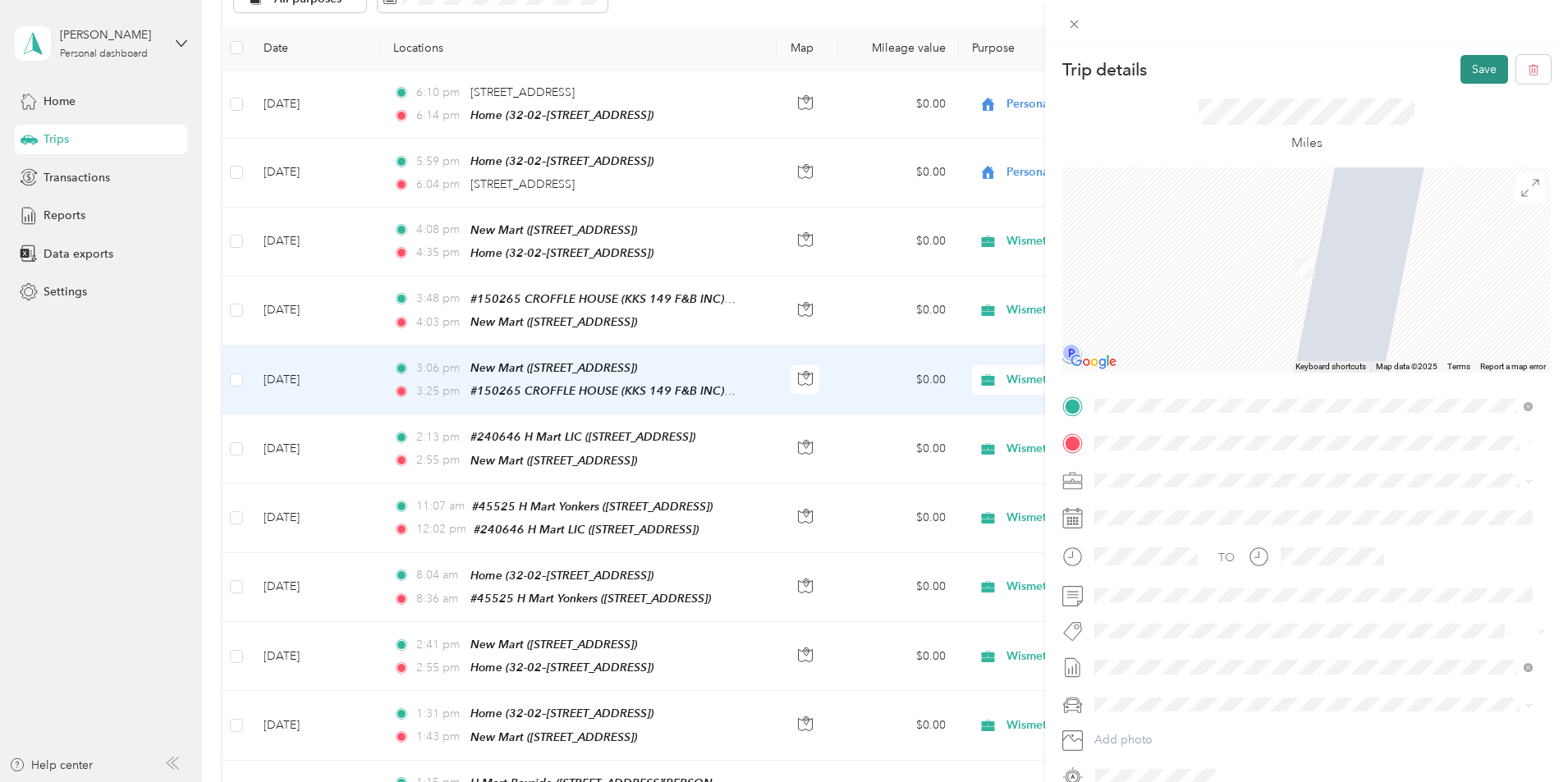
click at [1042, 71] on button "Save" at bounding box center [1484, 69] width 48 height 29
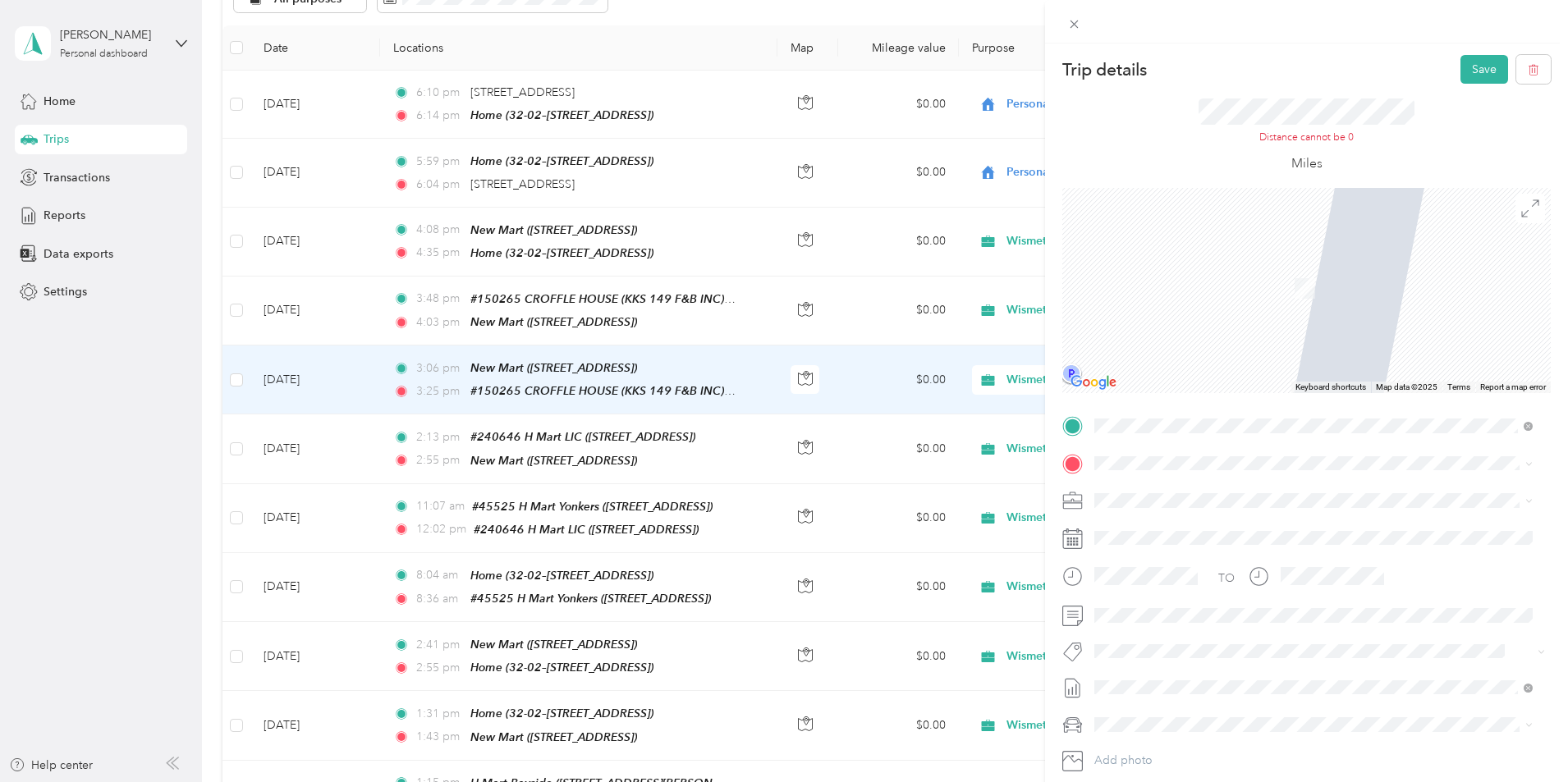
click at [657, 381] on div "Trip details Save This trip cannot be edited because it is either under review,…" at bounding box center [784, 391] width 1568 height 782
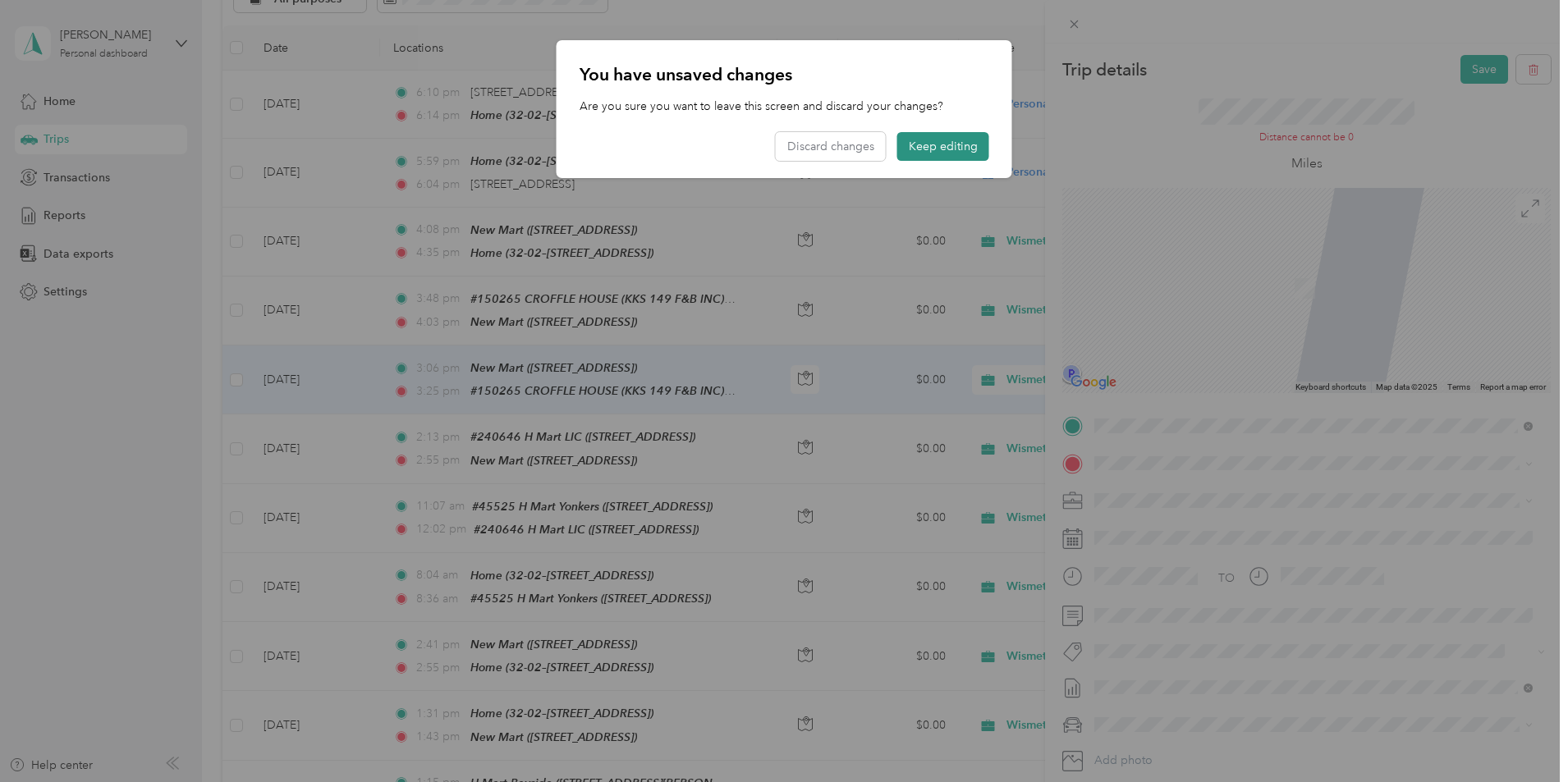
click at [940, 147] on button "Keep editing" at bounding box center [942, 146] width 92 height 29
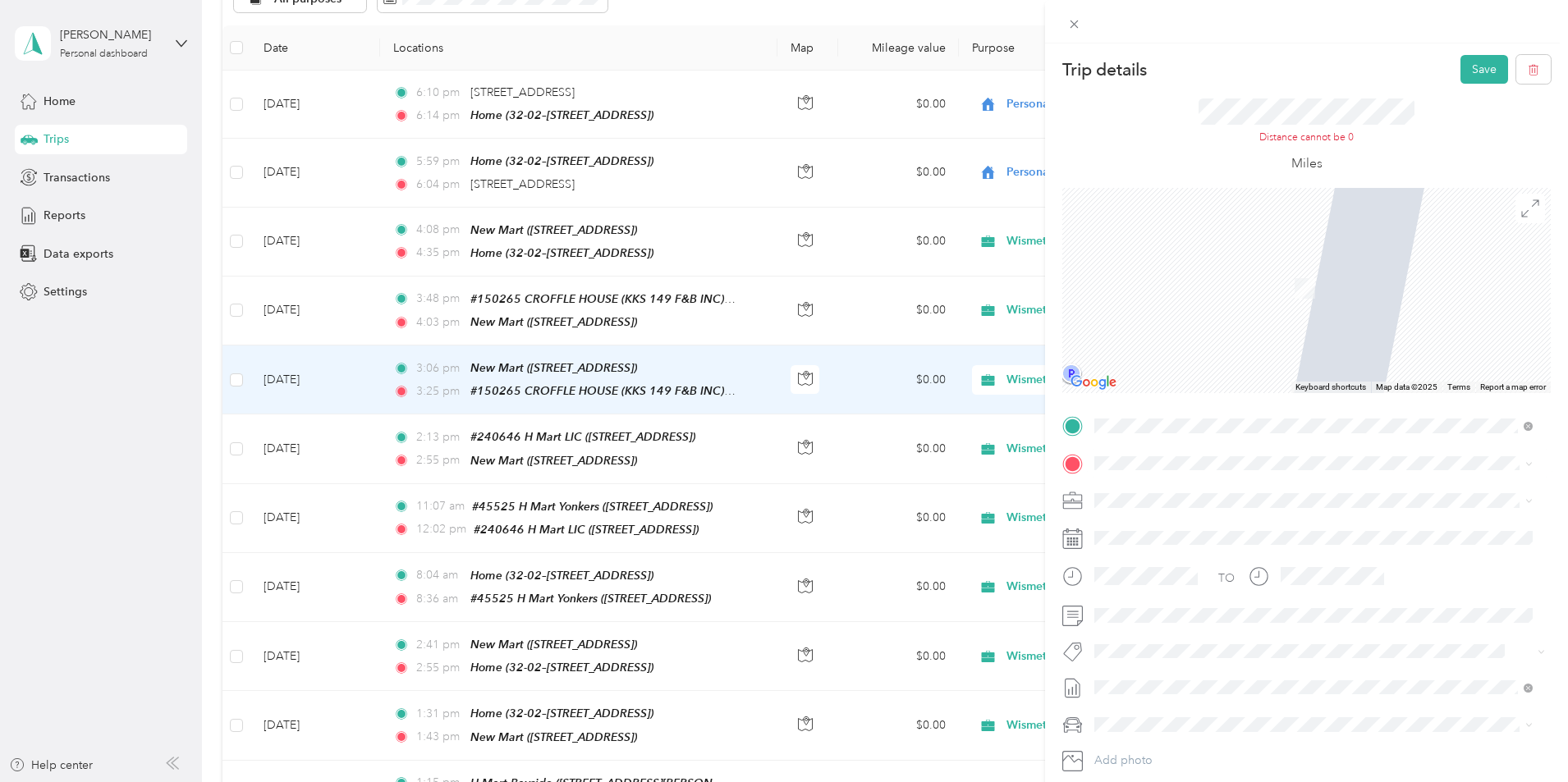
click at [1042, 486] on span "[STREET_ADDRESS][US_STATE]" at bounding box center [1208, 521] width 164 height 15
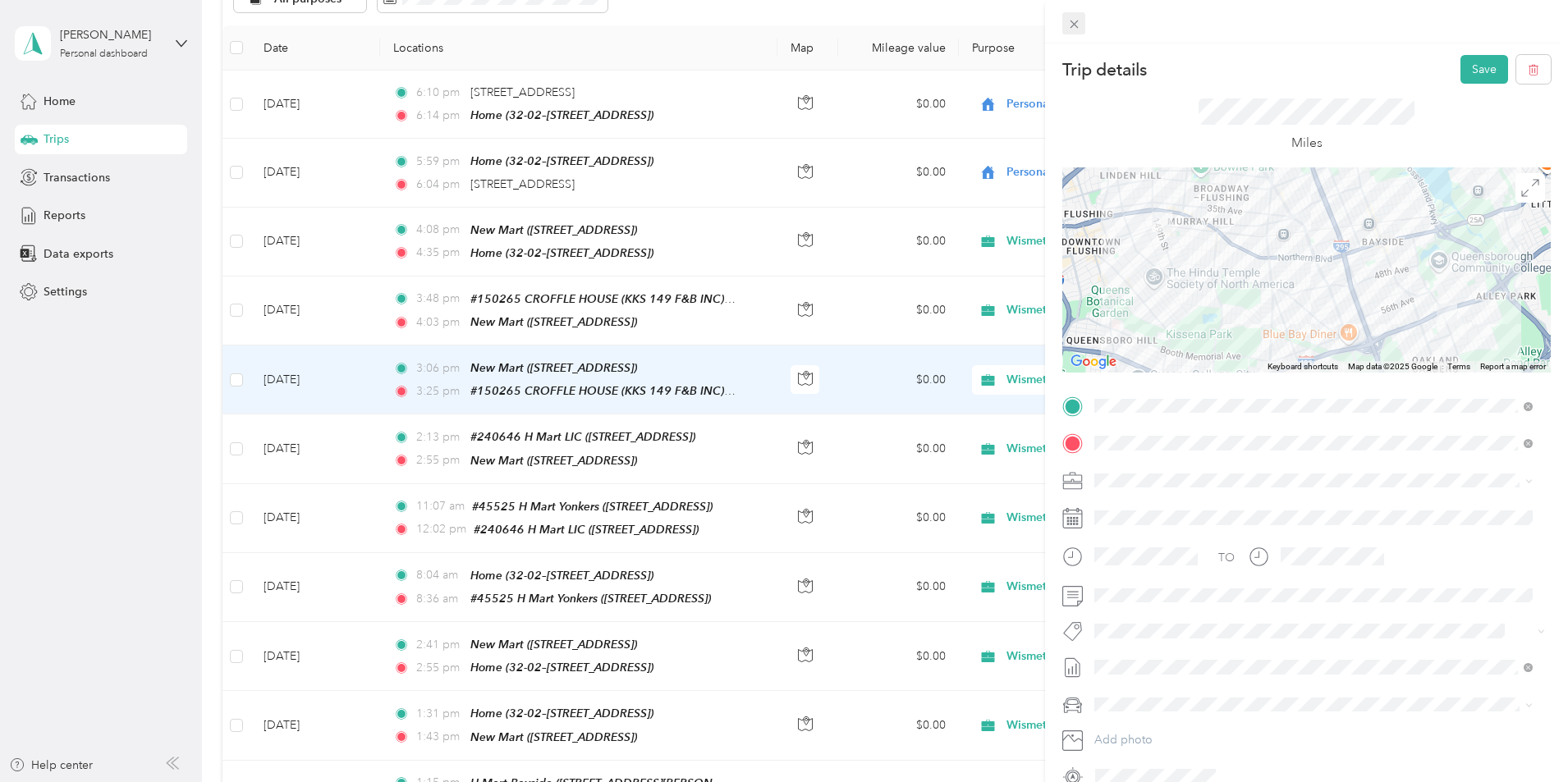
click at [1042, 21] on icon at bounding box center [1074, 24] width 14 height 14
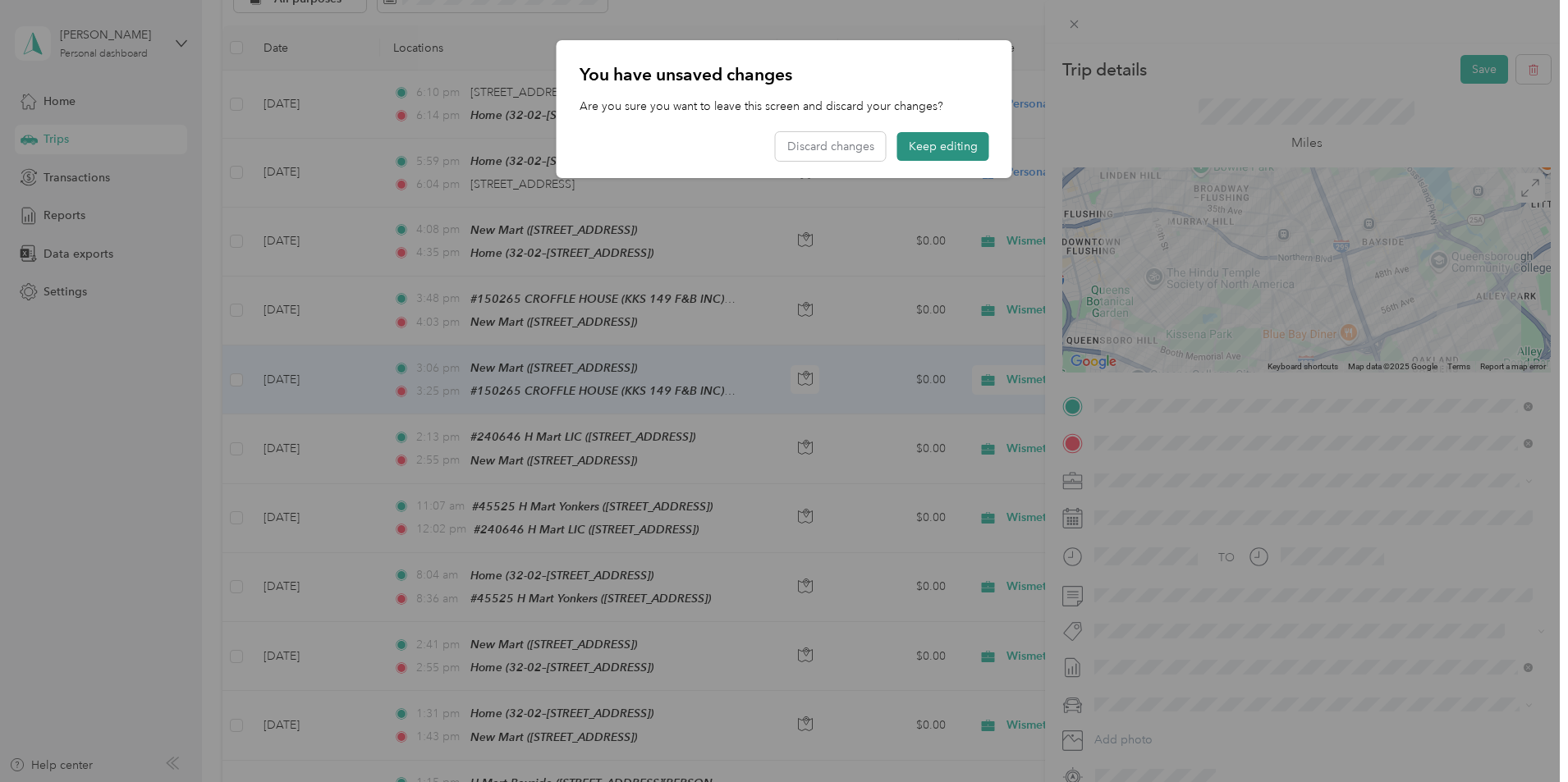
click at [940, 146] on button "Keep editing" at bounding box center [942, 146] width 92 height 29
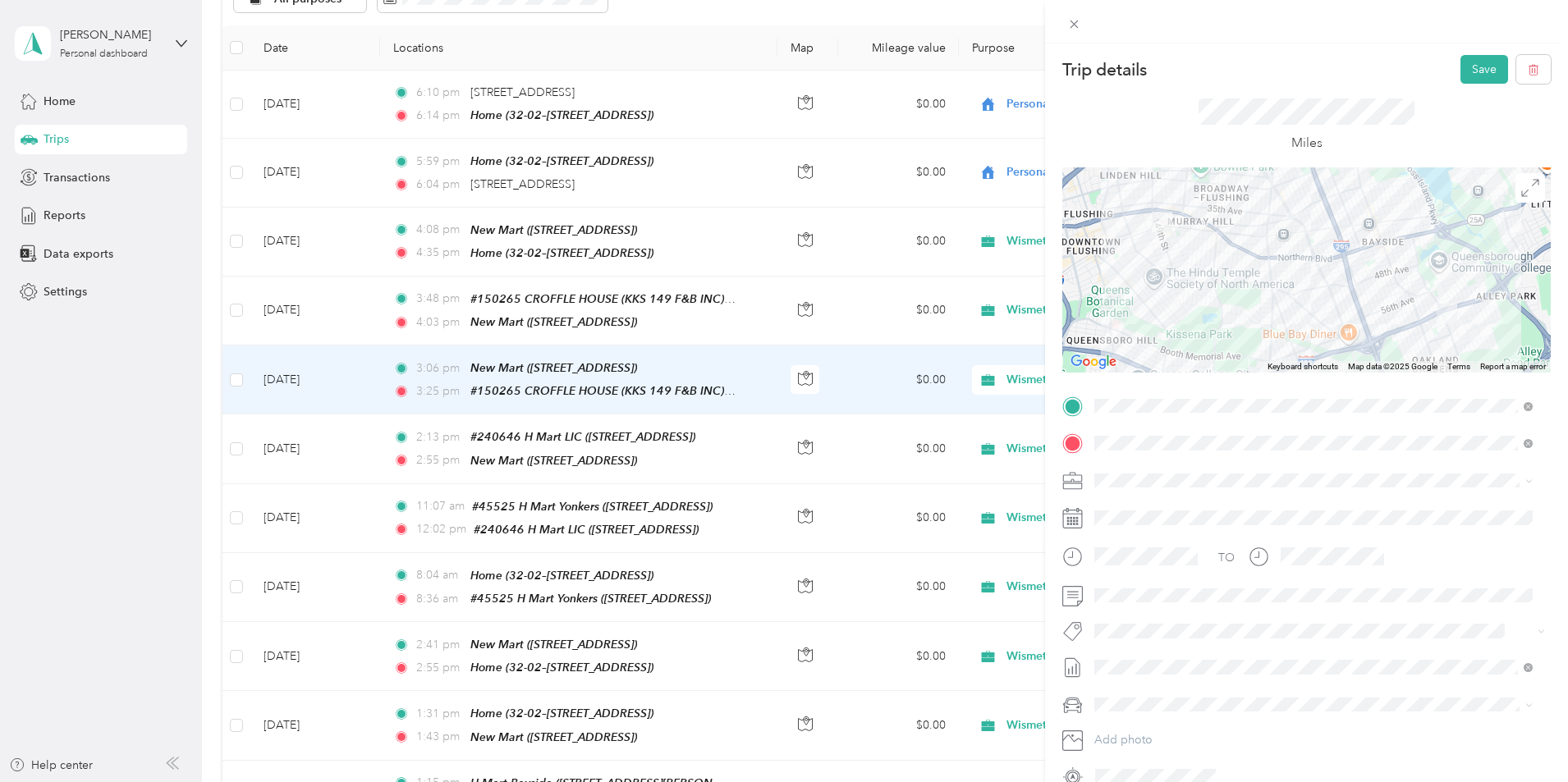
click at [298, 339] on div "Trip details Save This trip cannot be edited because it is either under review,…" at bounding box center [784, 391] width 1568 height 782
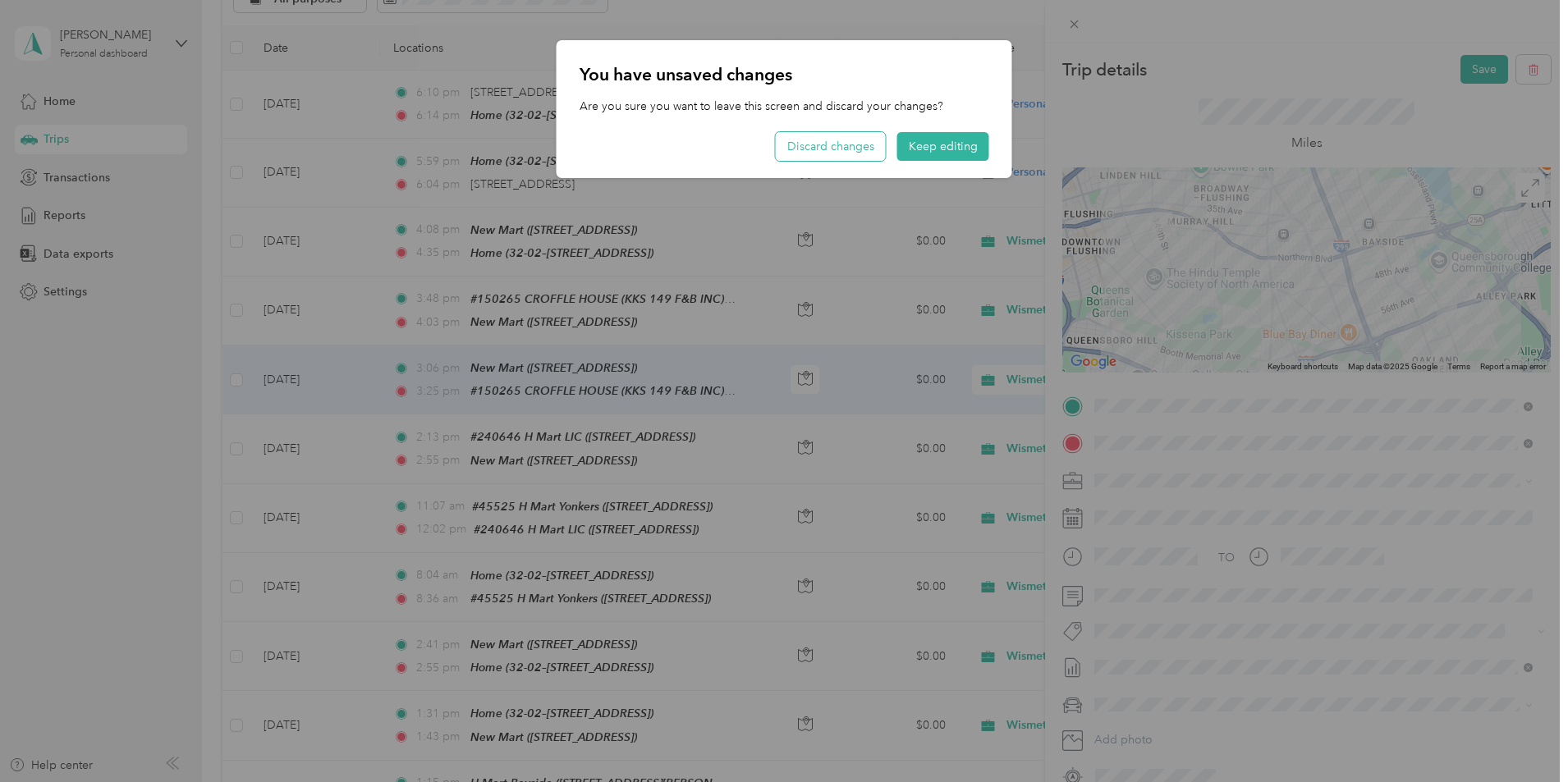
click at [824, 151] on button "Discard changes" at bounding box center [830, 146] width 110 height 29
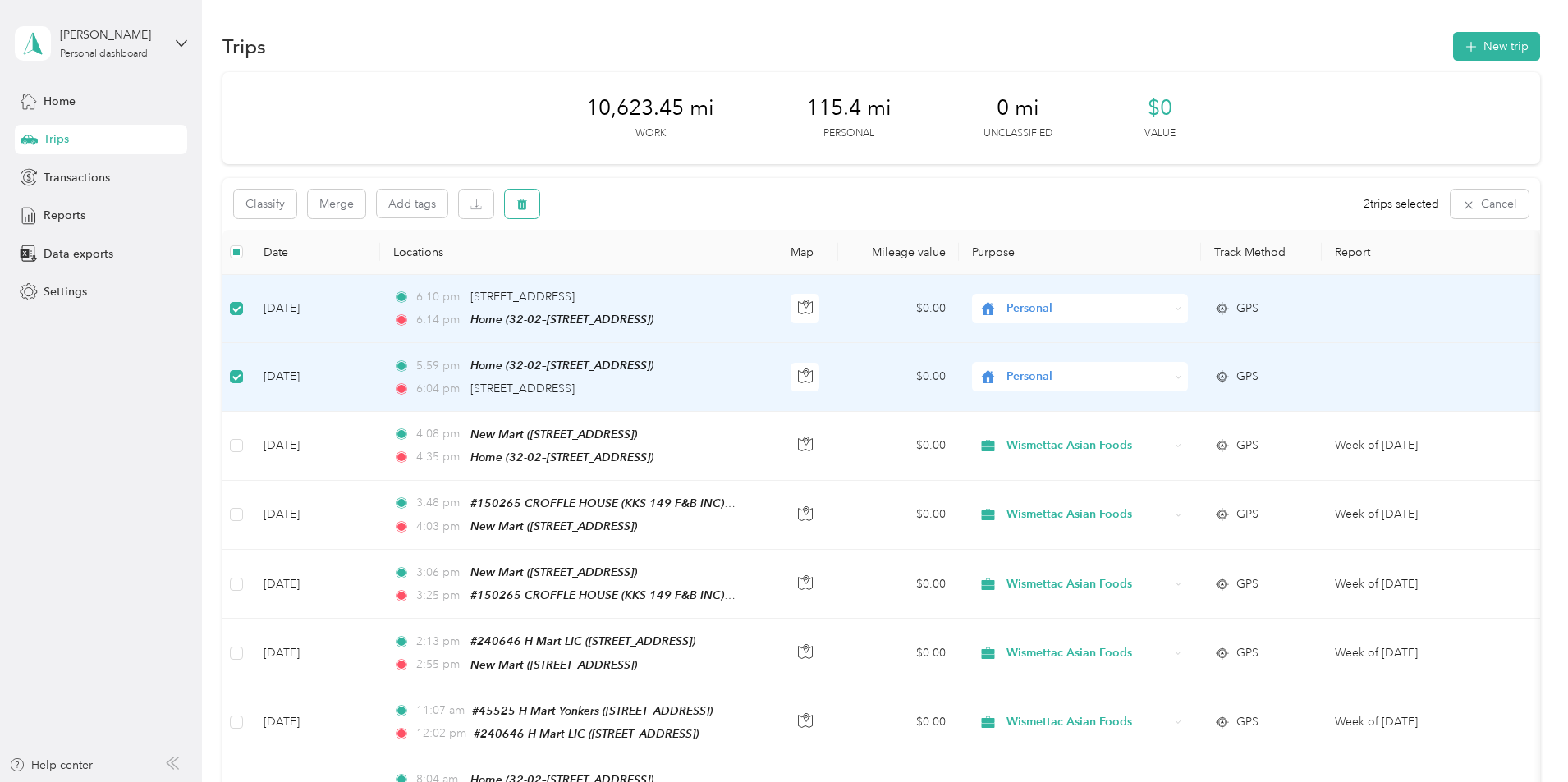
click at [527, 209] on icon "button" at bounding box center [522, 204] width 10 height 10
click at [752, 270] on button "Yes" at bounding box center [753, 272] width 32 height 27
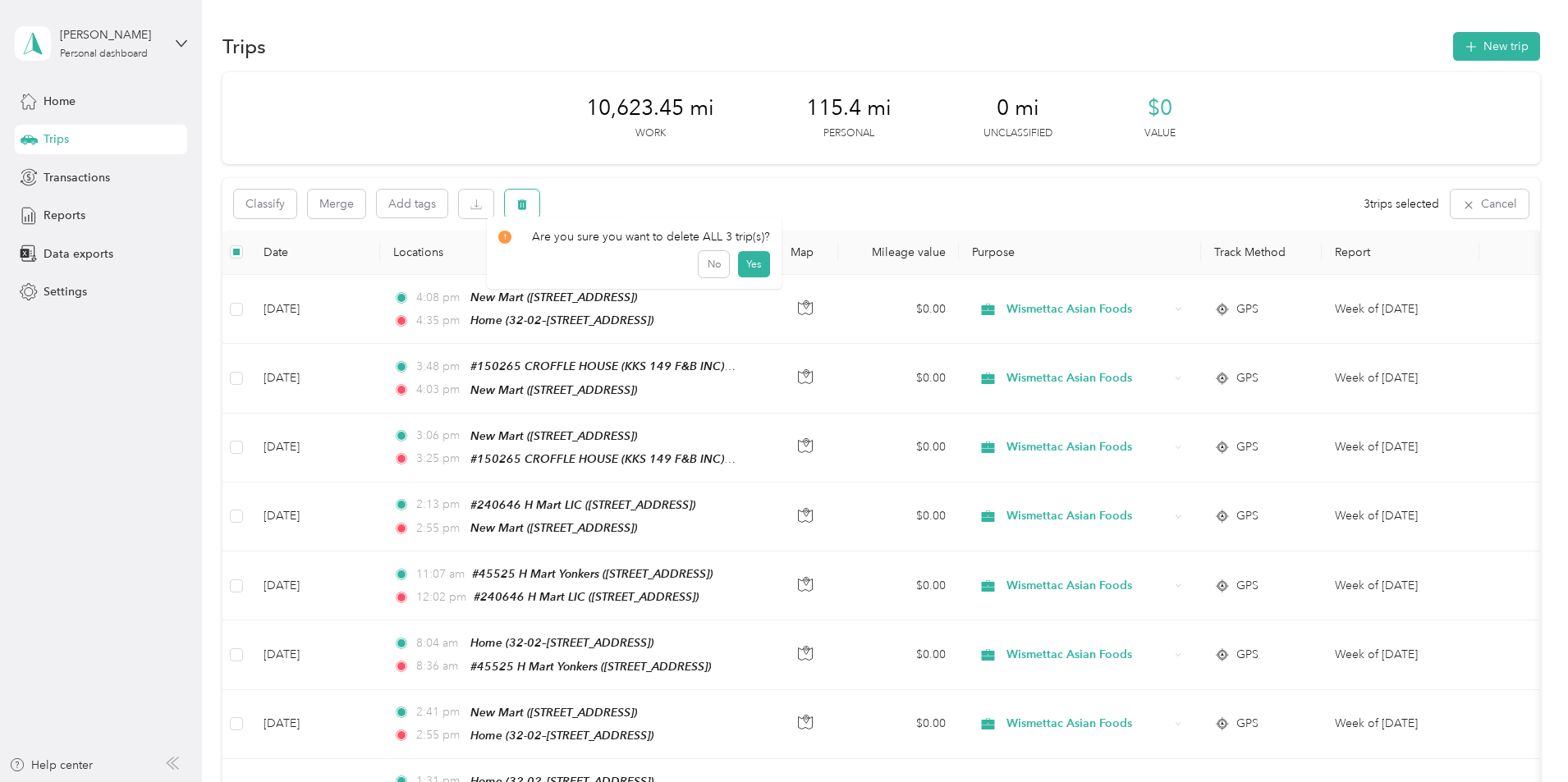
click at [527, 204] on icon "button" at bounding box center [522, 204] width 10 height 10
click at [745, 271] on button "Yes" at bounding box center [753, 272] width 32 height 27
click at [528, 210] on icon "button" at bounding box center [521, 204] width 11 height 11
click at [758, 272] on button "Yes" at bounding box center [753, 272] width 32 height 27
click at [61, 221] on span "Reports" at bounding box center [64, 216] width 42 height 17
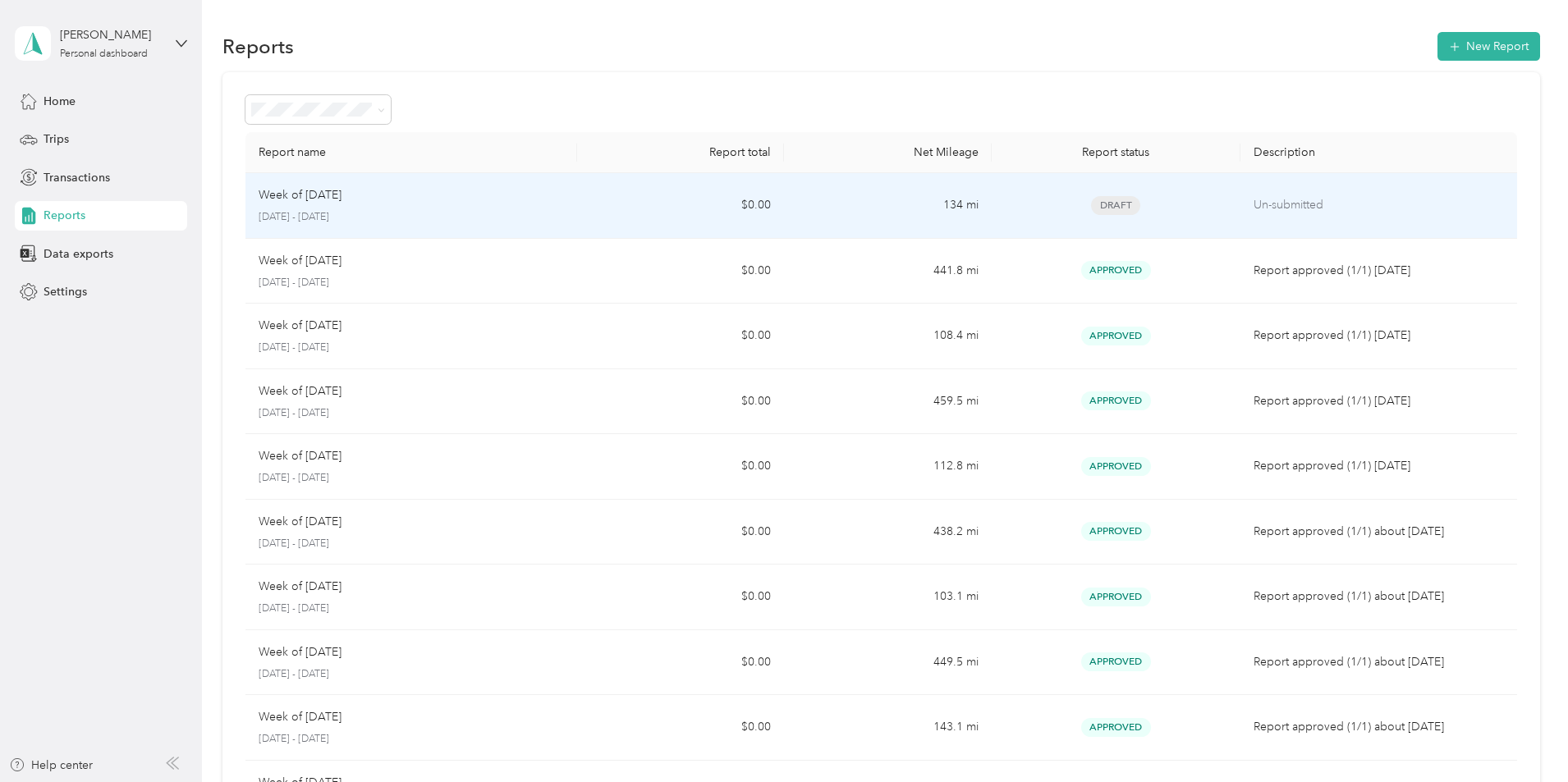
click at [342, 201] on p "Week of [DATE]" at bounding box center [300, 195] width 83 height 18
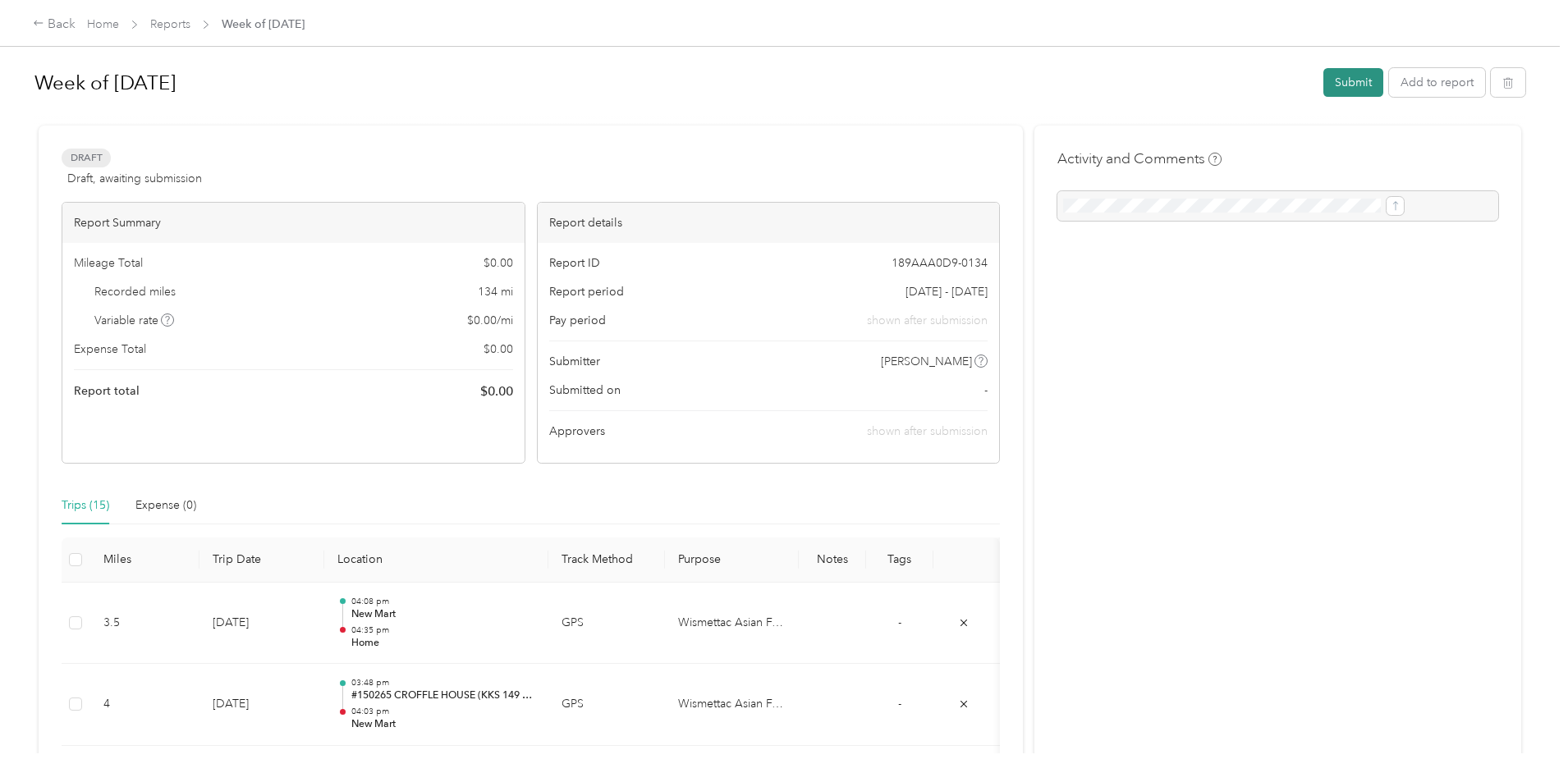
click at [1042, 82] on button "Submit" at bounding box center [1353, 83] width 60 height 29
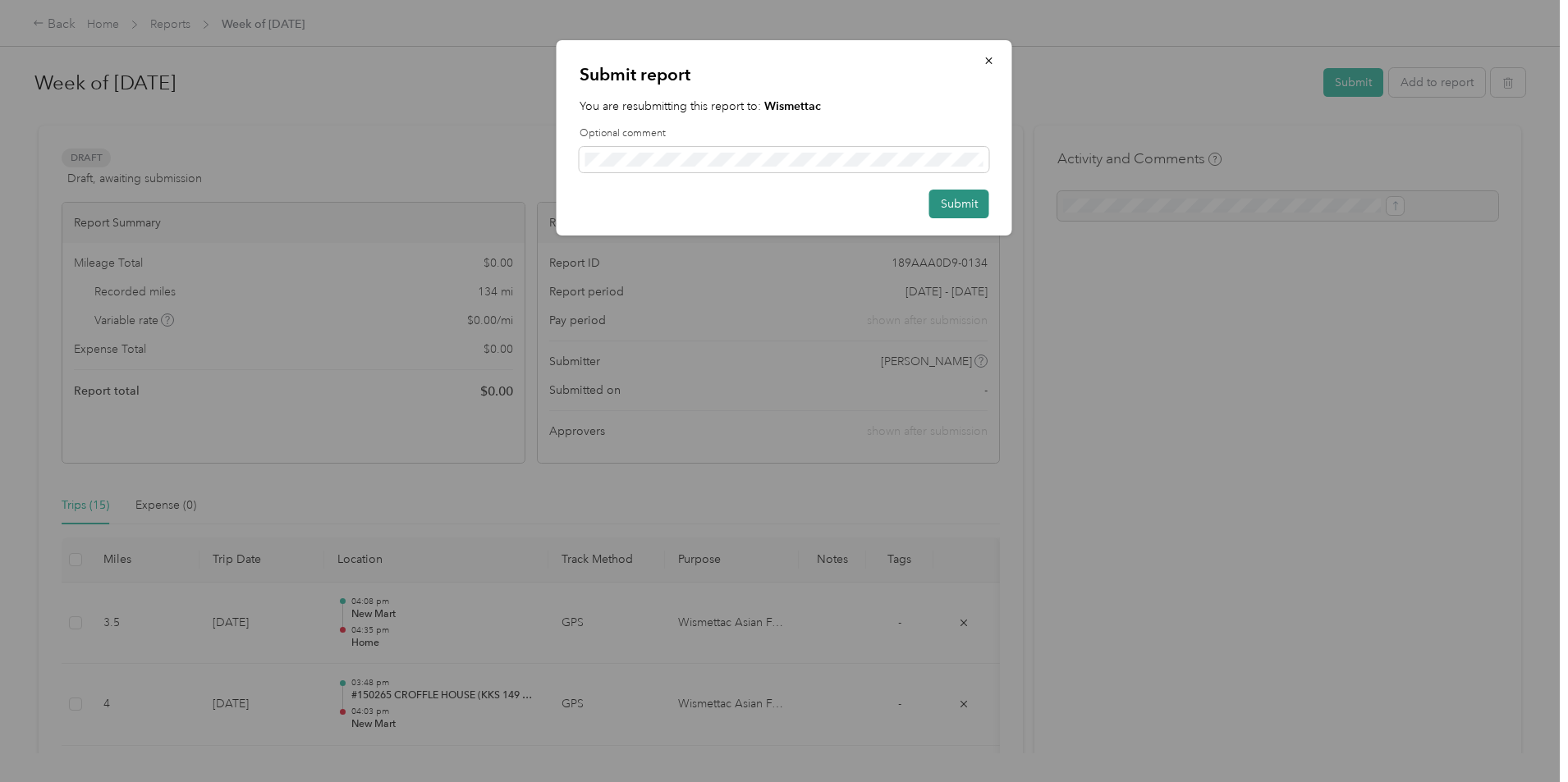
click at [961, 200] on button "Submit" at bounding box center [959, 204] width 60 height 29
